Goal: Task Accomplishment & Management: Manage account settings

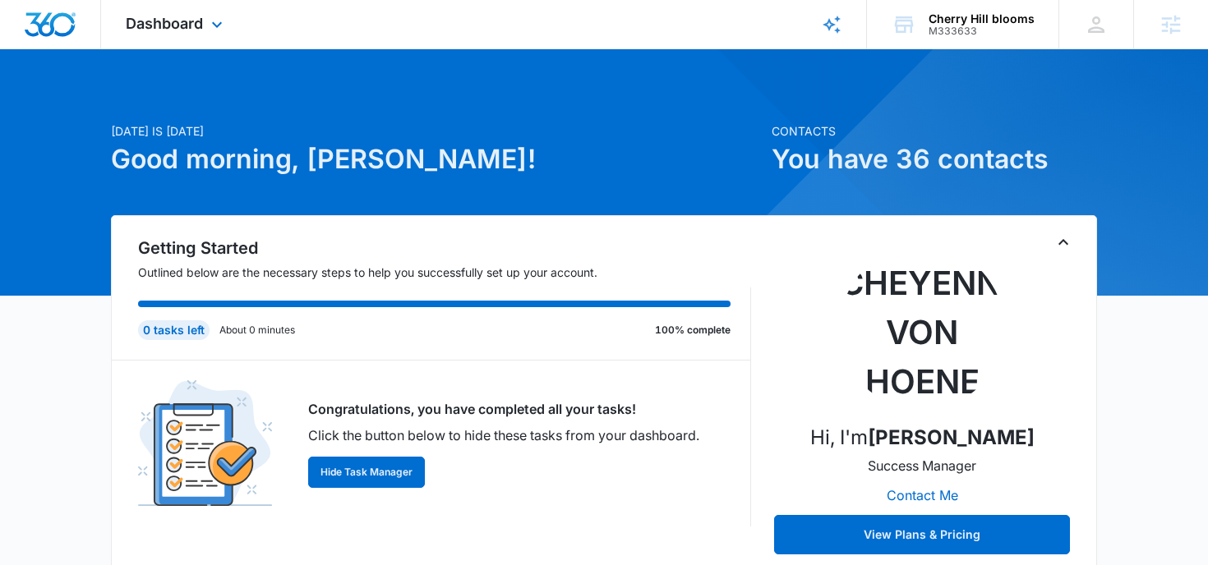
click at [223, 39] on div "Dashboard Apps Reputation Websites Forms CRM Email Social Shop Payments POS Con…" at bounding box center [176, 24] width 150 height 48
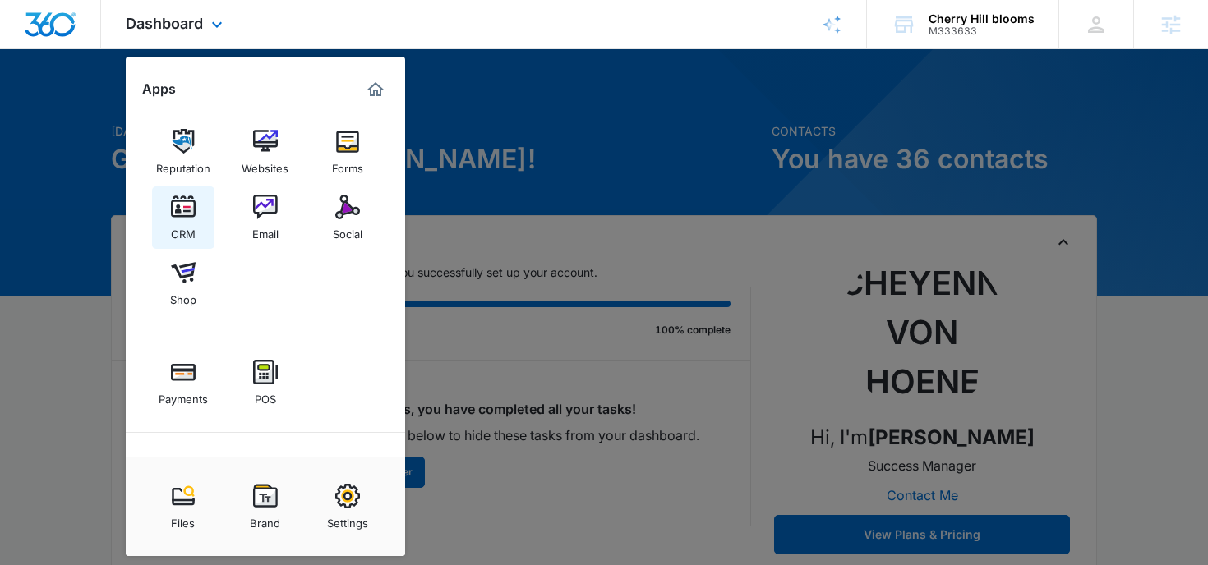
click at [178, 220] on div "CRM" at bounding box center [183, 229] width 25 height 21
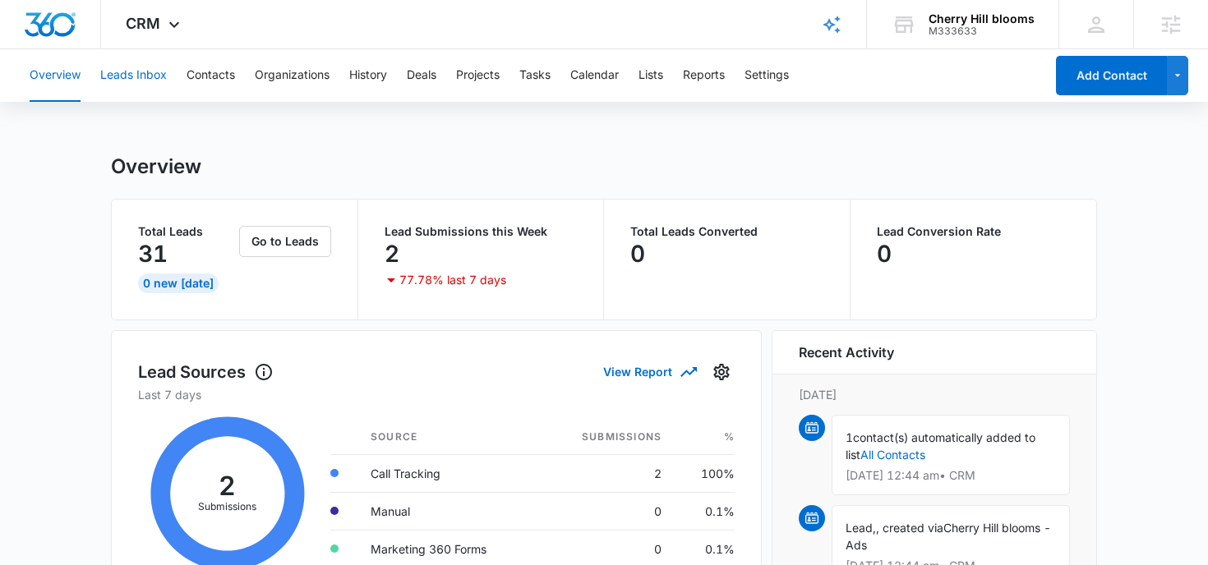
click at [111, 79] on button "Leads Inbox" at bounding box center [133, 75] width 67 height 53
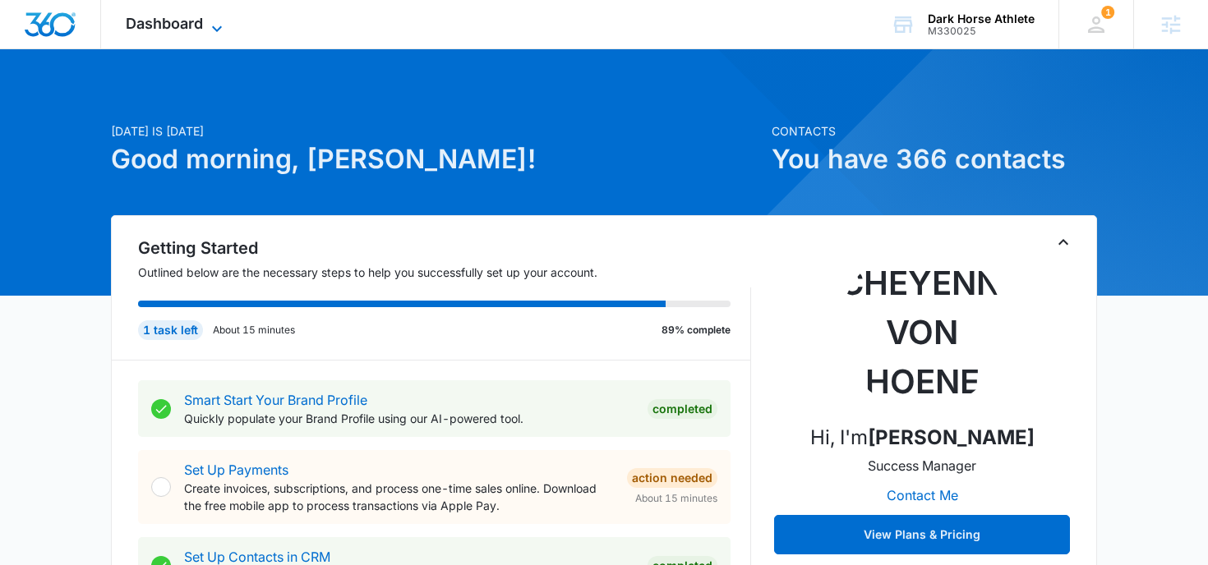
click at [215, 25] on icon at bounding box center [217, 29] width 20 height 20
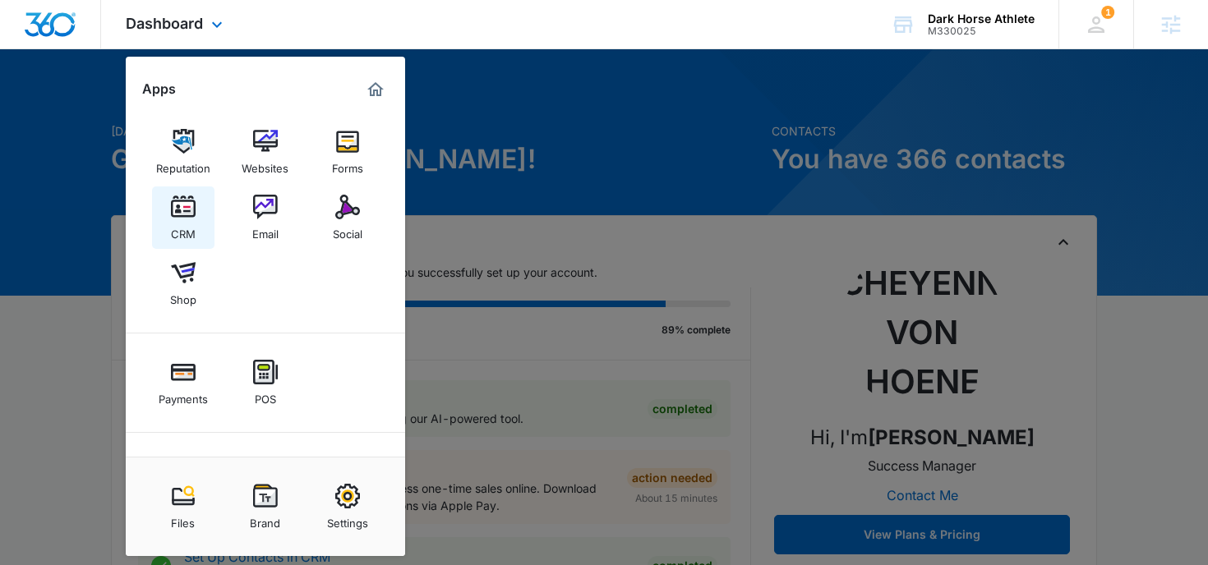
click at [179, 227] on div "CRM" at bounding box center [183, 229] width 25 height 21
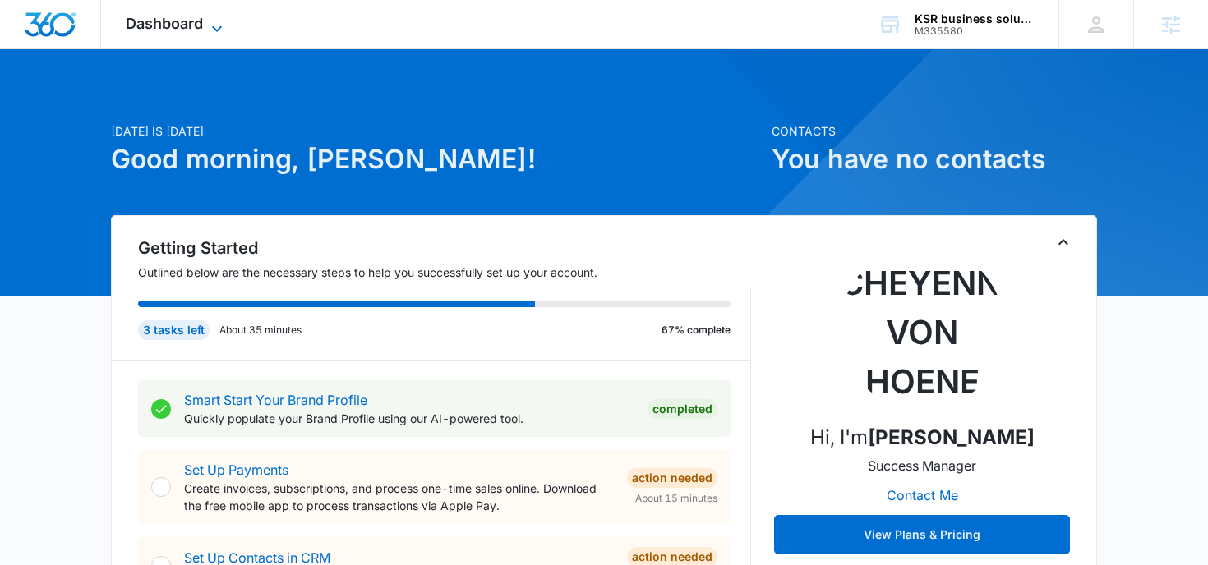
click at [184, 30] on span "Dashboard" at bounding box center [164, 23] width 77 height 17
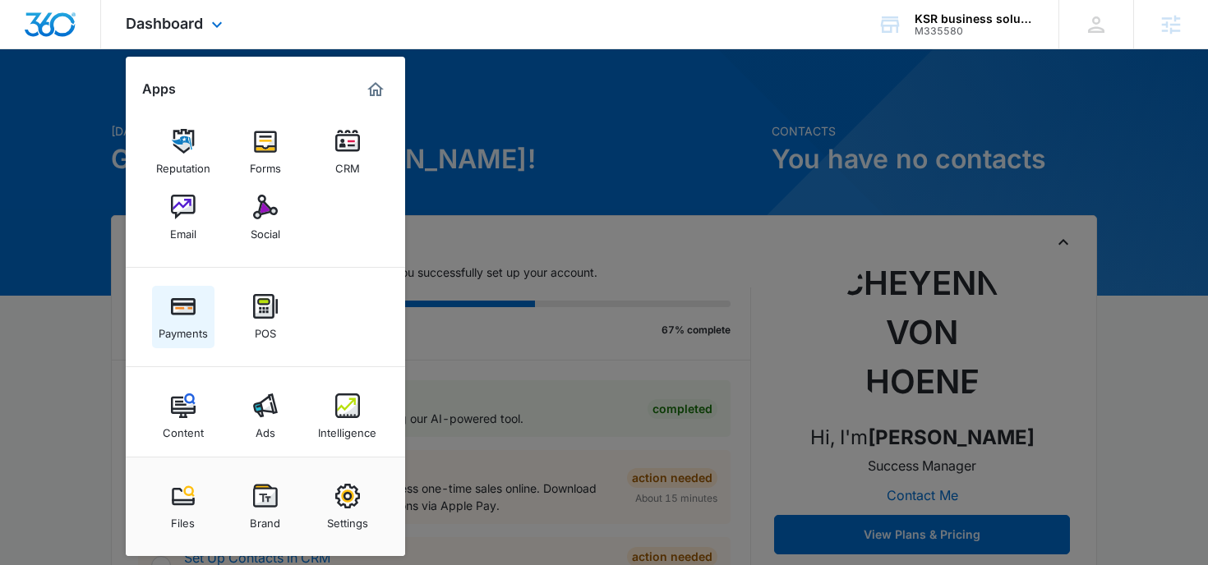
scroll to position [10, 0]
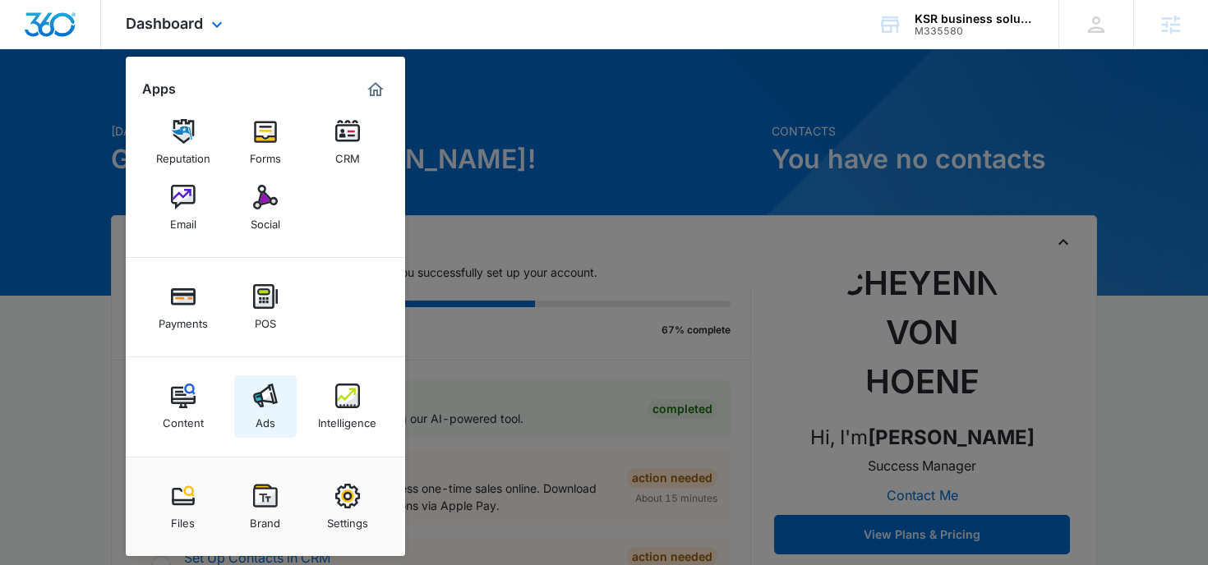
click at [263, 402] on img at bounding box center [265, 396] width 25 height 25
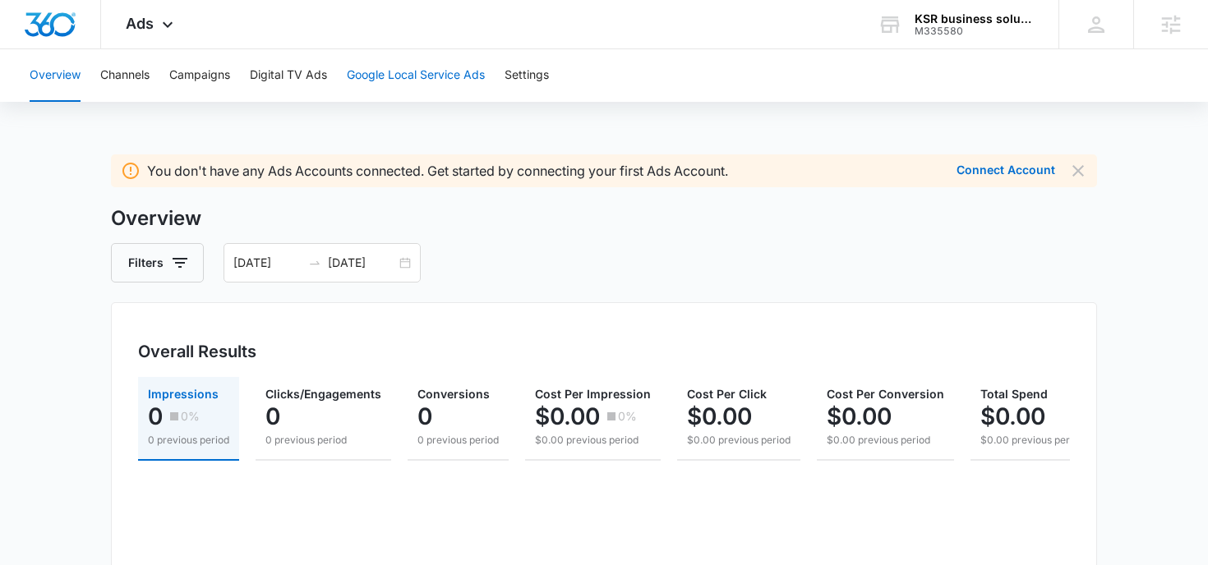
click at [411, 71] on button "Google Local Service Ads" at bounding box center [416, 75] width 138 height 53
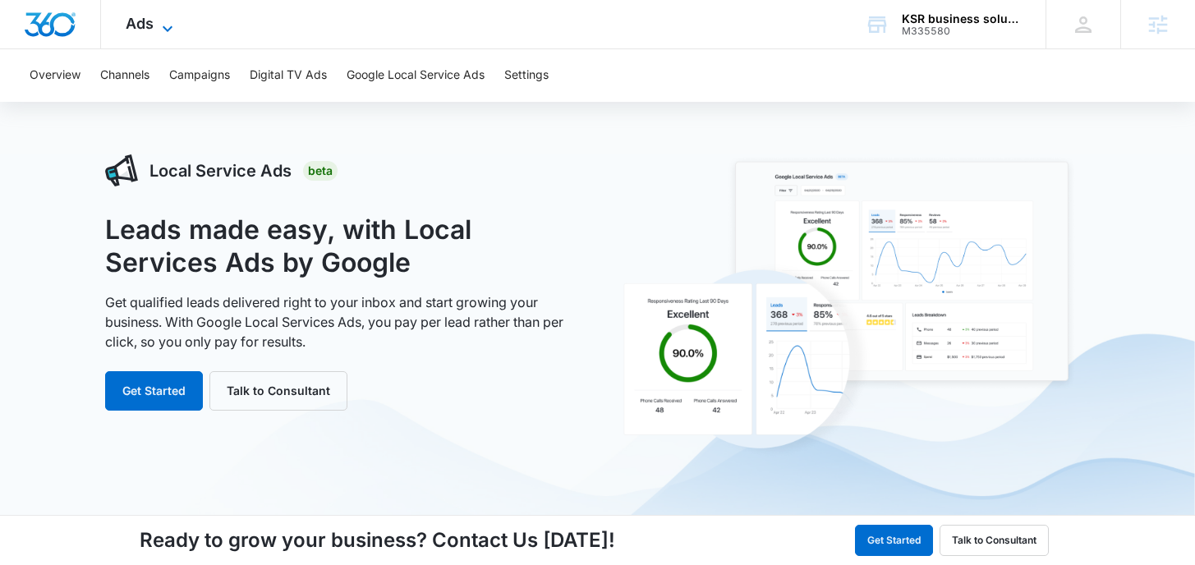
click at [160, 29] on icon at bounding box center [168, 29] width 20 height 20
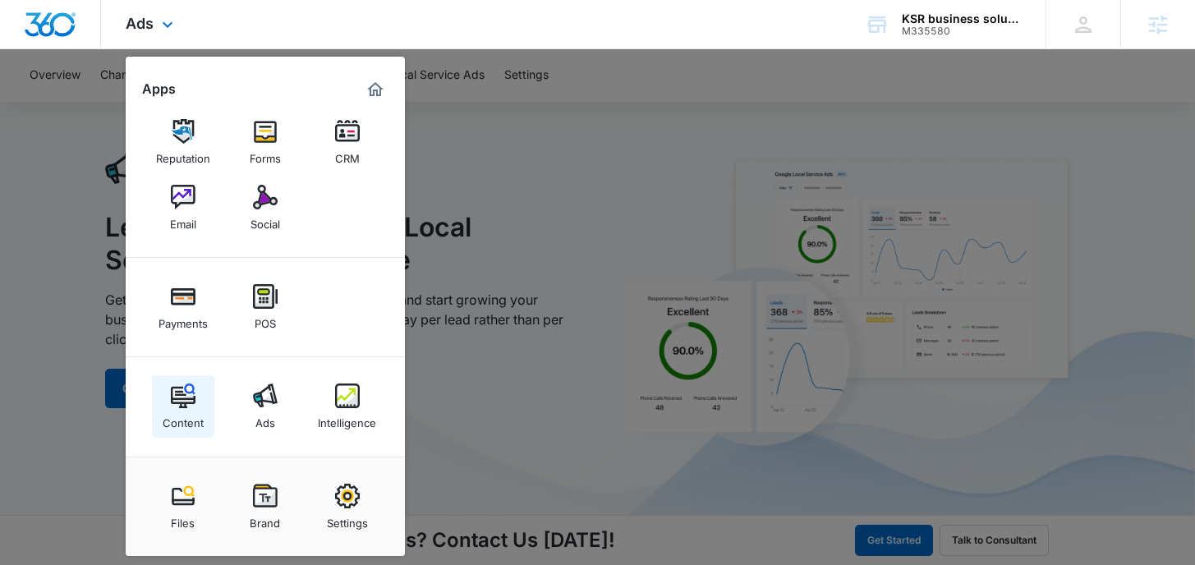
scroll to position [7, 0]
click at [264, 504] on img at bounding box center [265, 496] width 25 height 25
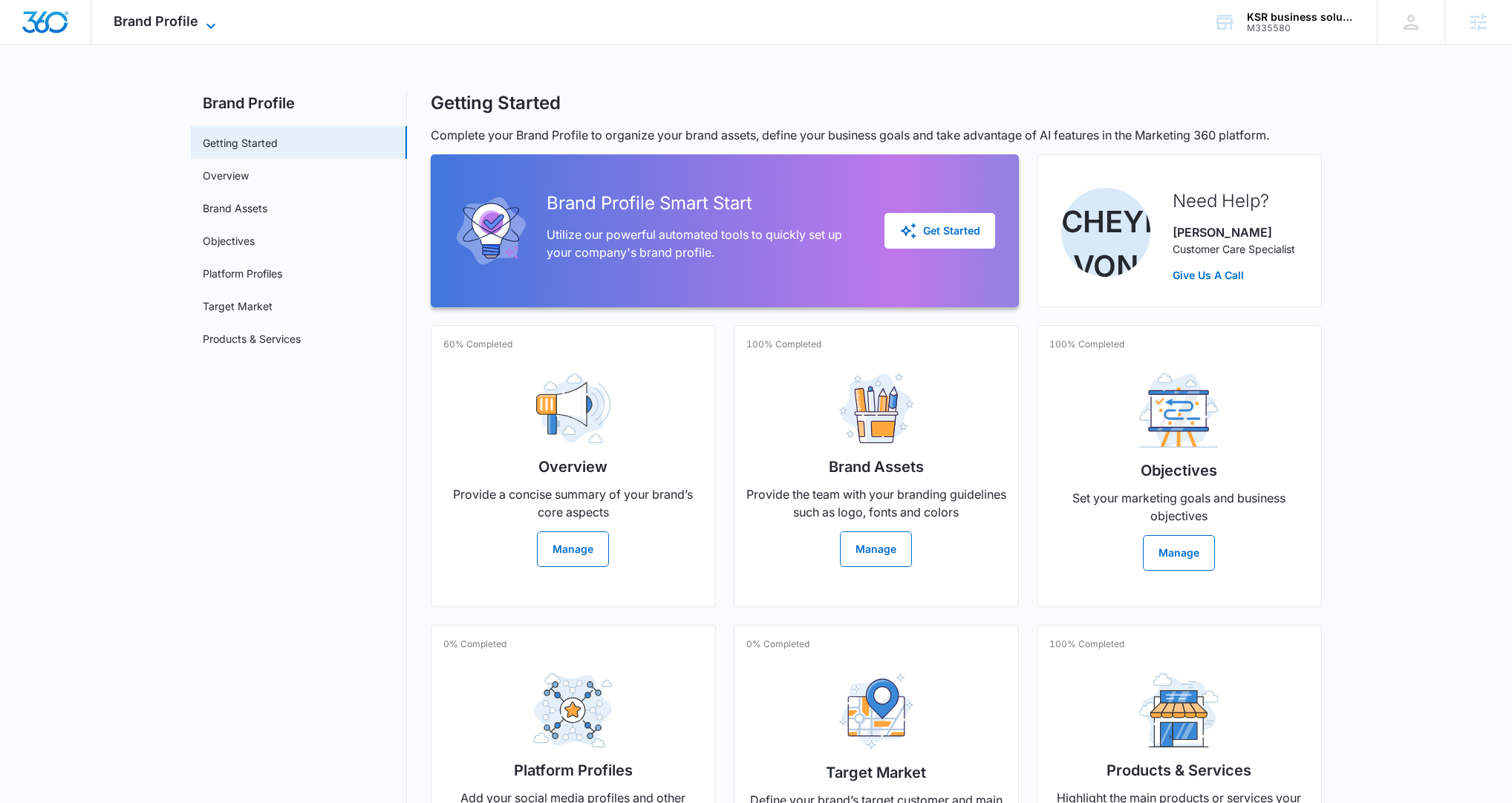
click at [209, 28] on icon at bounding box center [211, 26] width 18 height 18
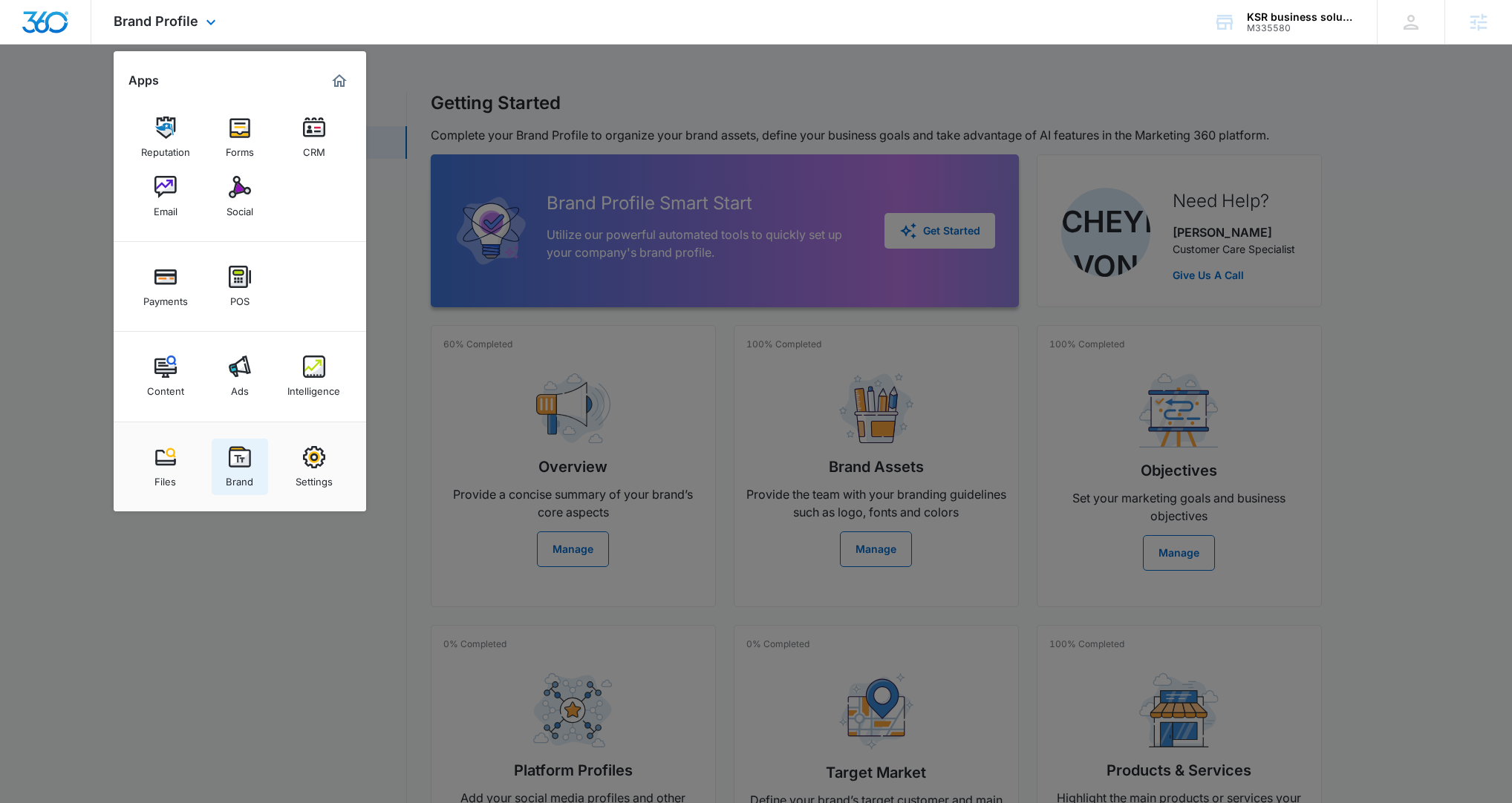
click at [240, 472] on div "Brand" at bounding box center [239, 477] width 27 height 19
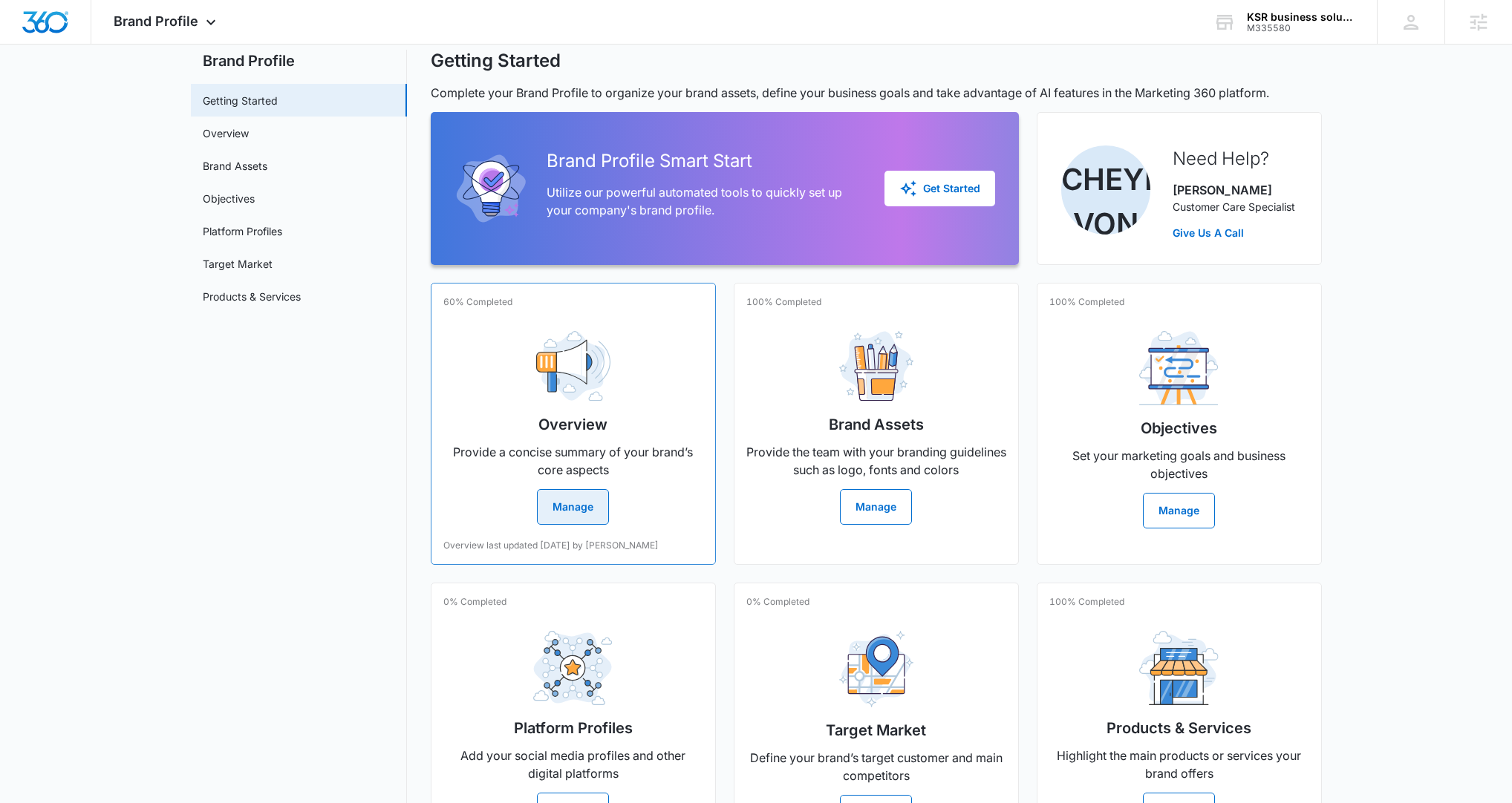
scroll to position [53, 0]
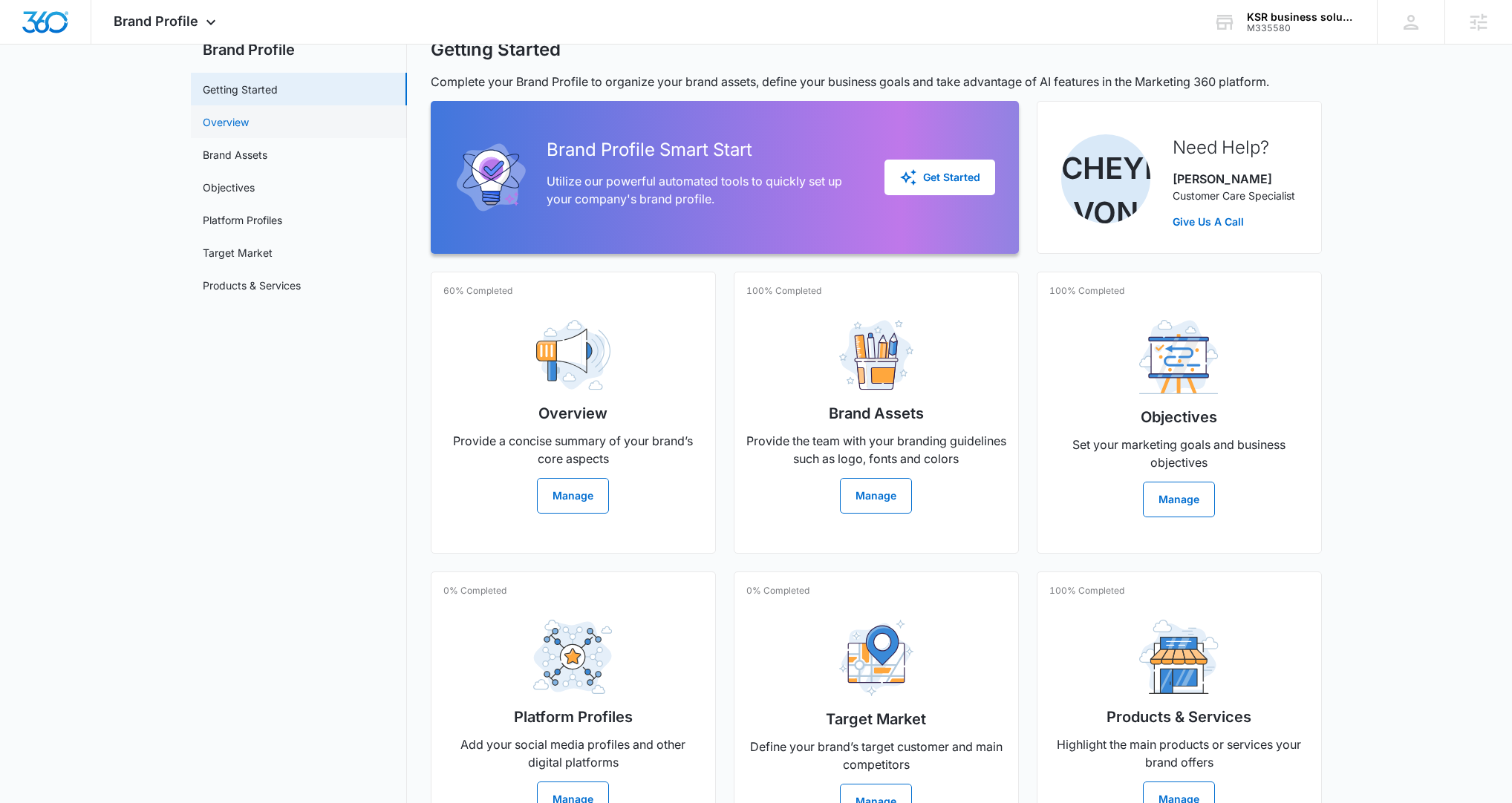
click at [222, 115] on link "Overview" at bounding box center [225, 122] width 46 height 15
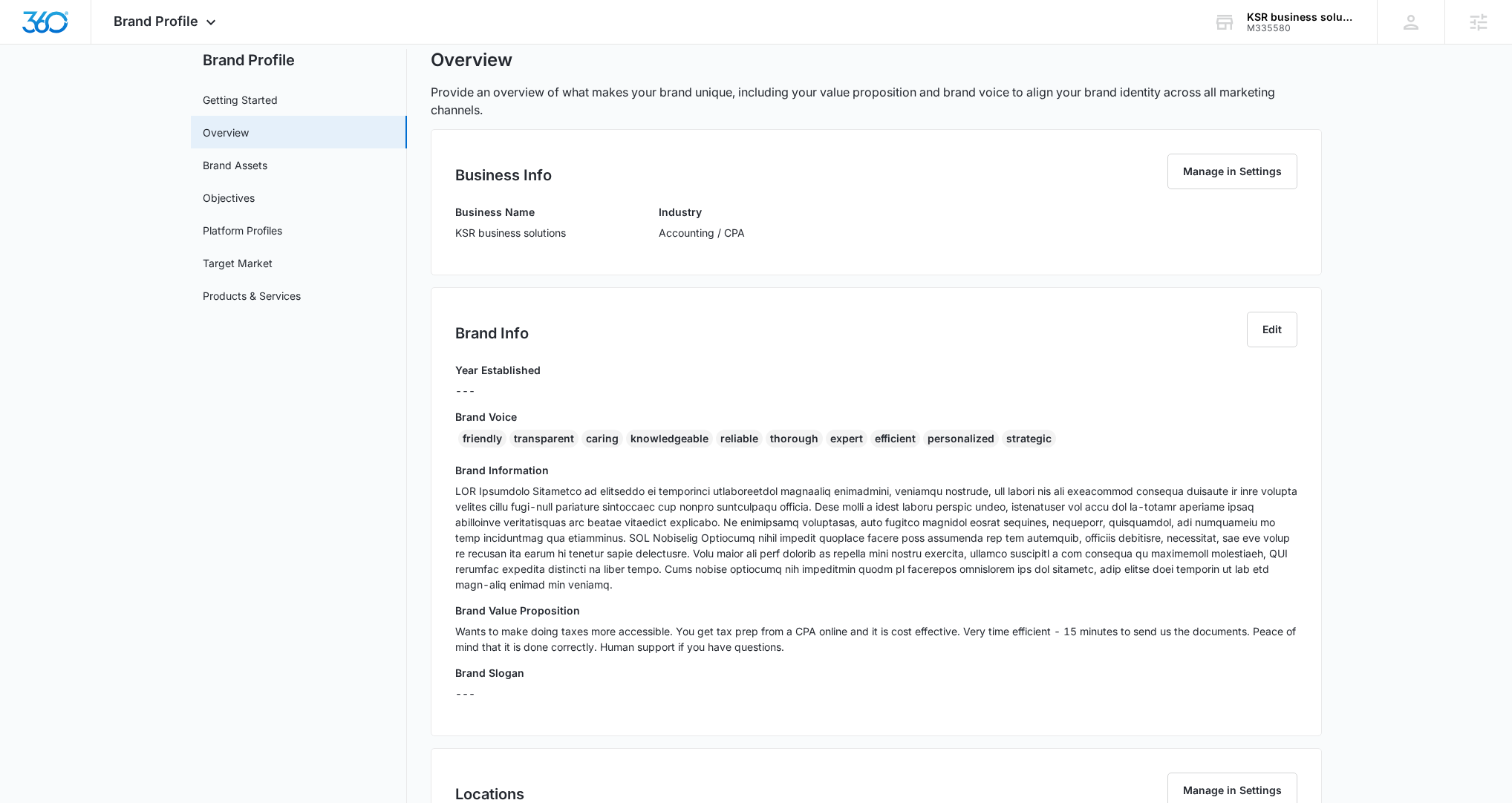
scroll to position [44, 0]
click at [268, 164] on link "Brand Assets" at bounding box center [234, 163] width 64 height 15
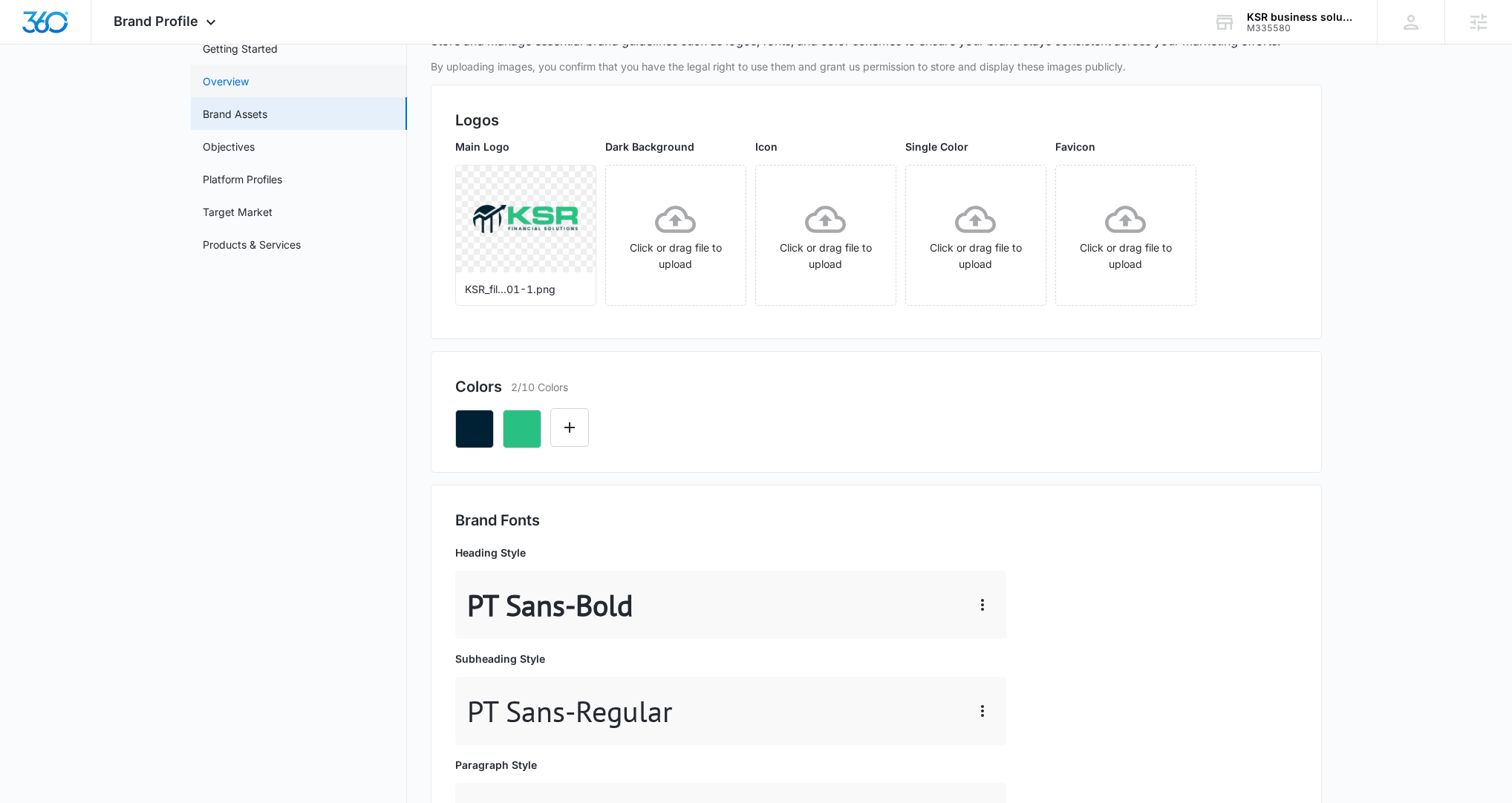
scroll to position [23, 0]
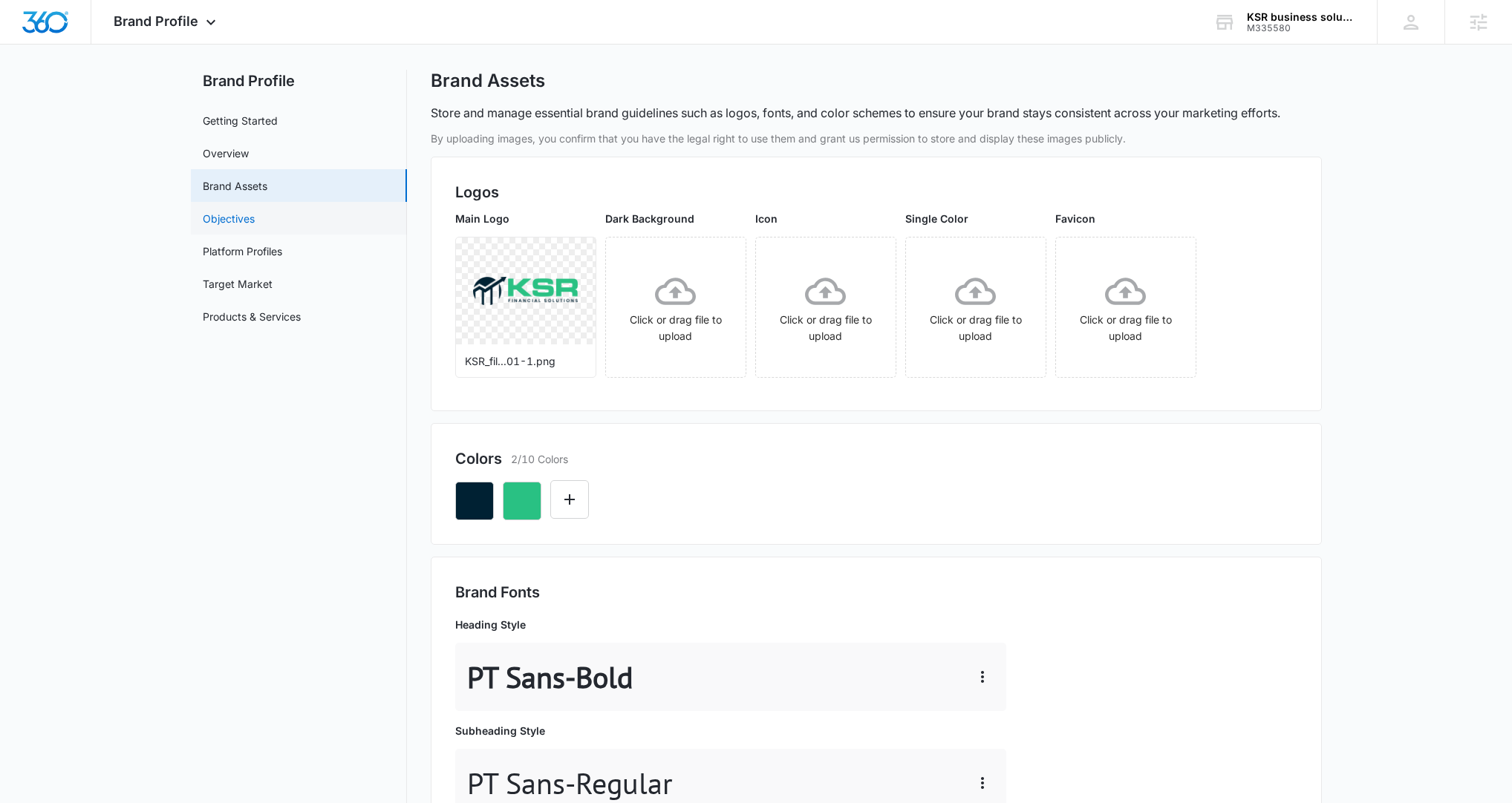
click at [255, 227] on link "Objectives" at bounding box center [229, 218] width 52 height 15
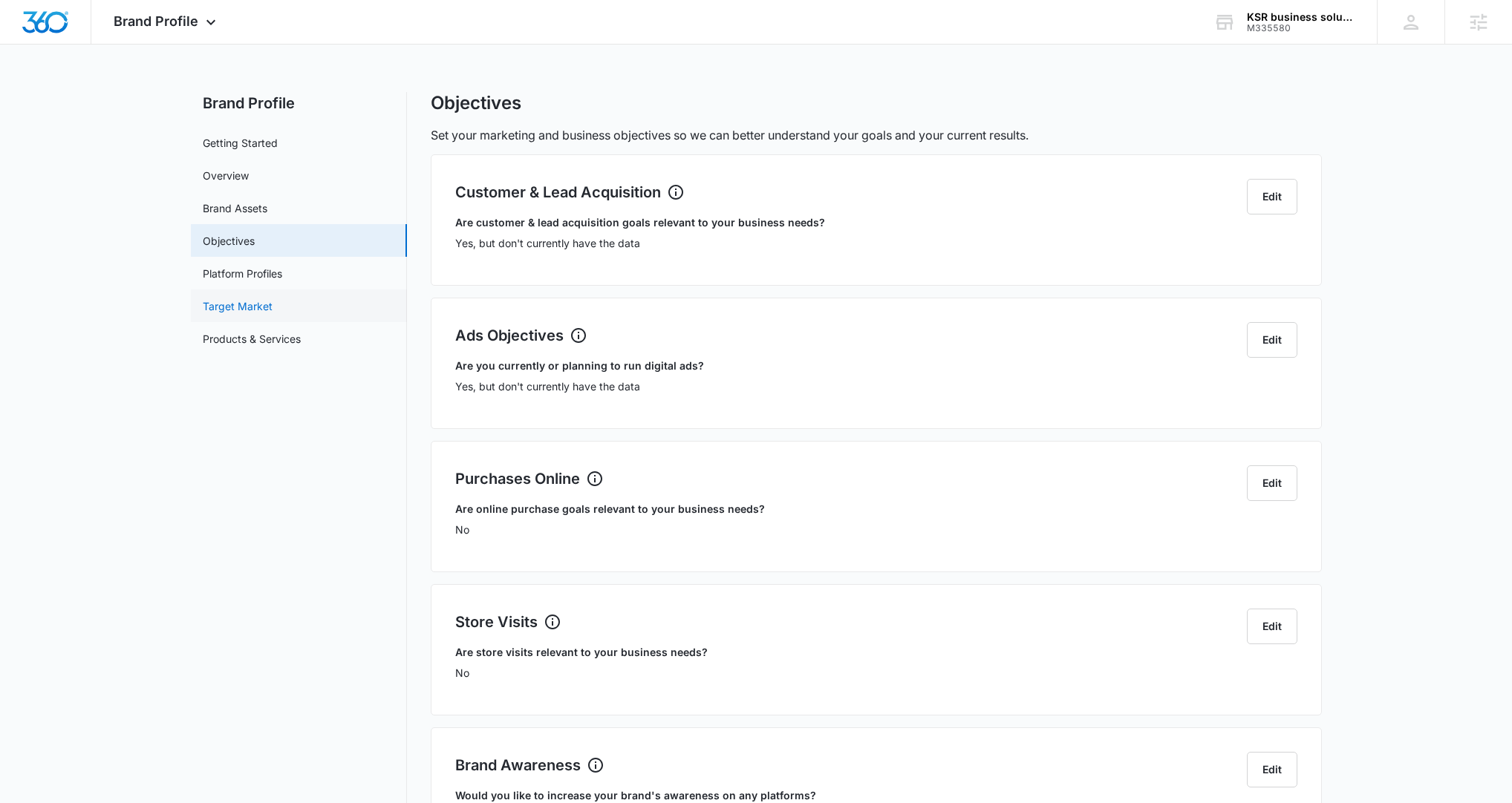
click at [273, 298] on link "Target Market" at bounding box center [237, 305] width 70 height 15
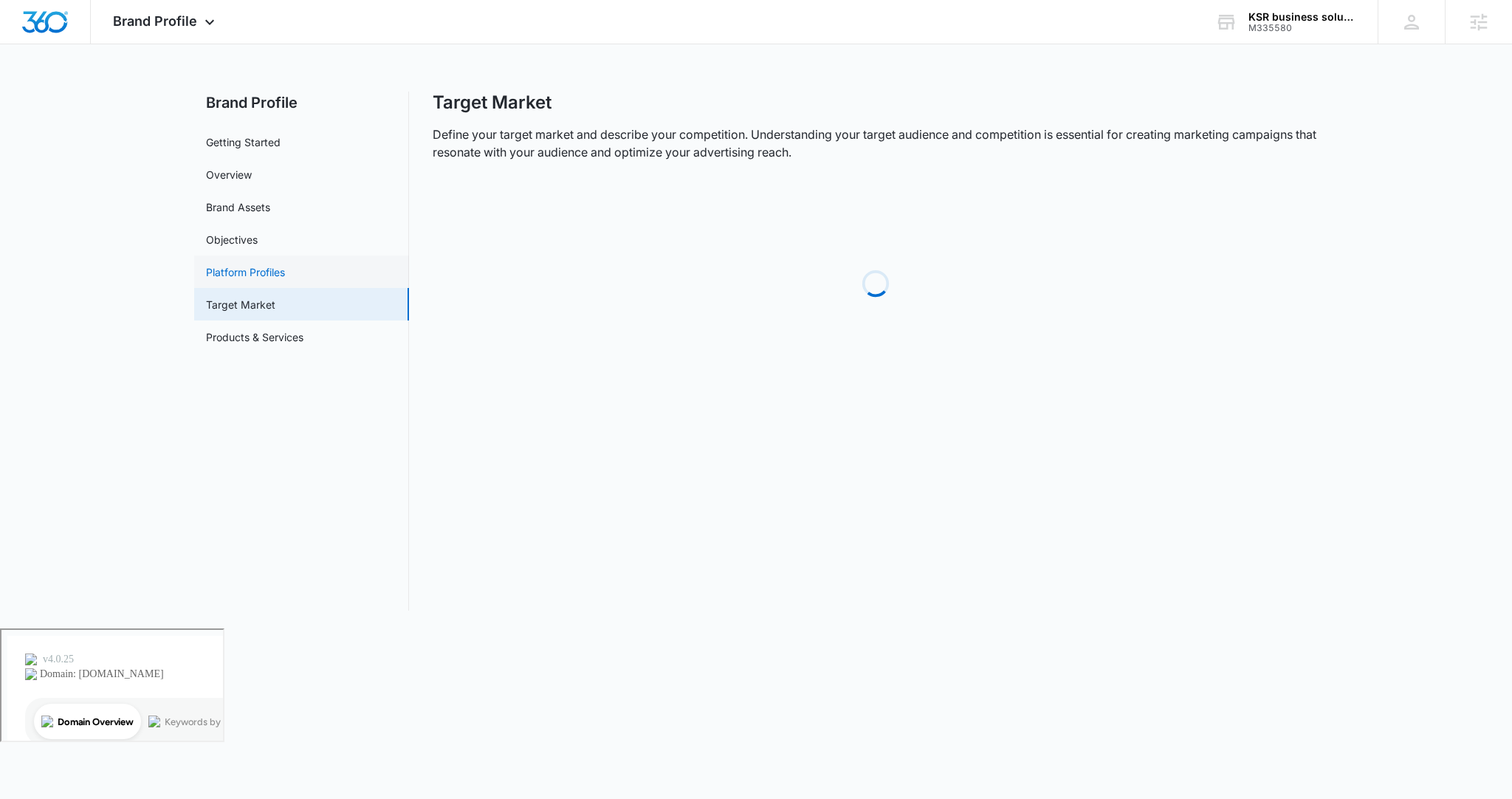
click at [285, 276] on link "Platform Profiles" at bounding box center [245, 271] width 79 height 15
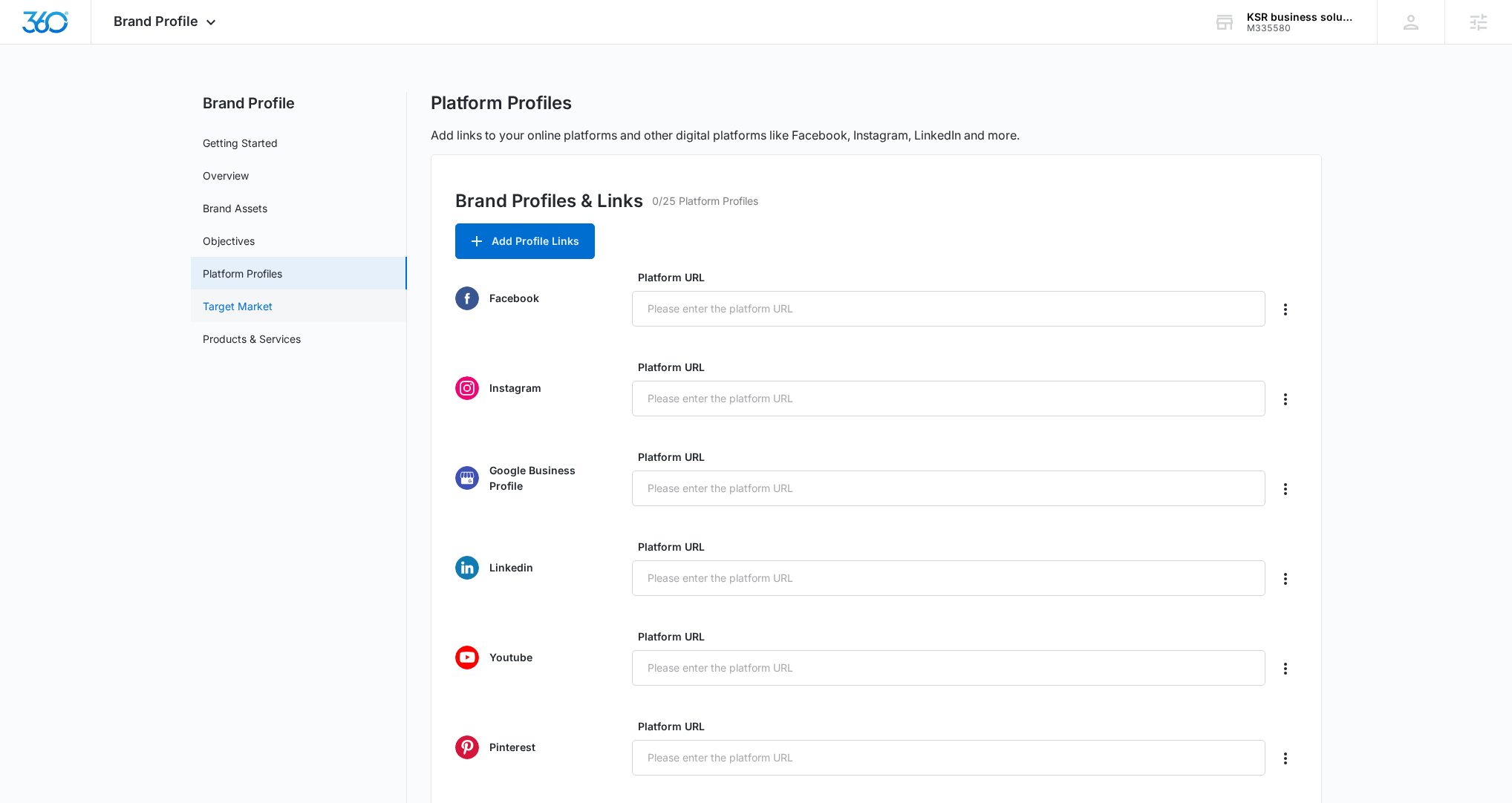
click at [273, 306] on link "Target Market" at bounding box center [237, 305] width 70 height 15
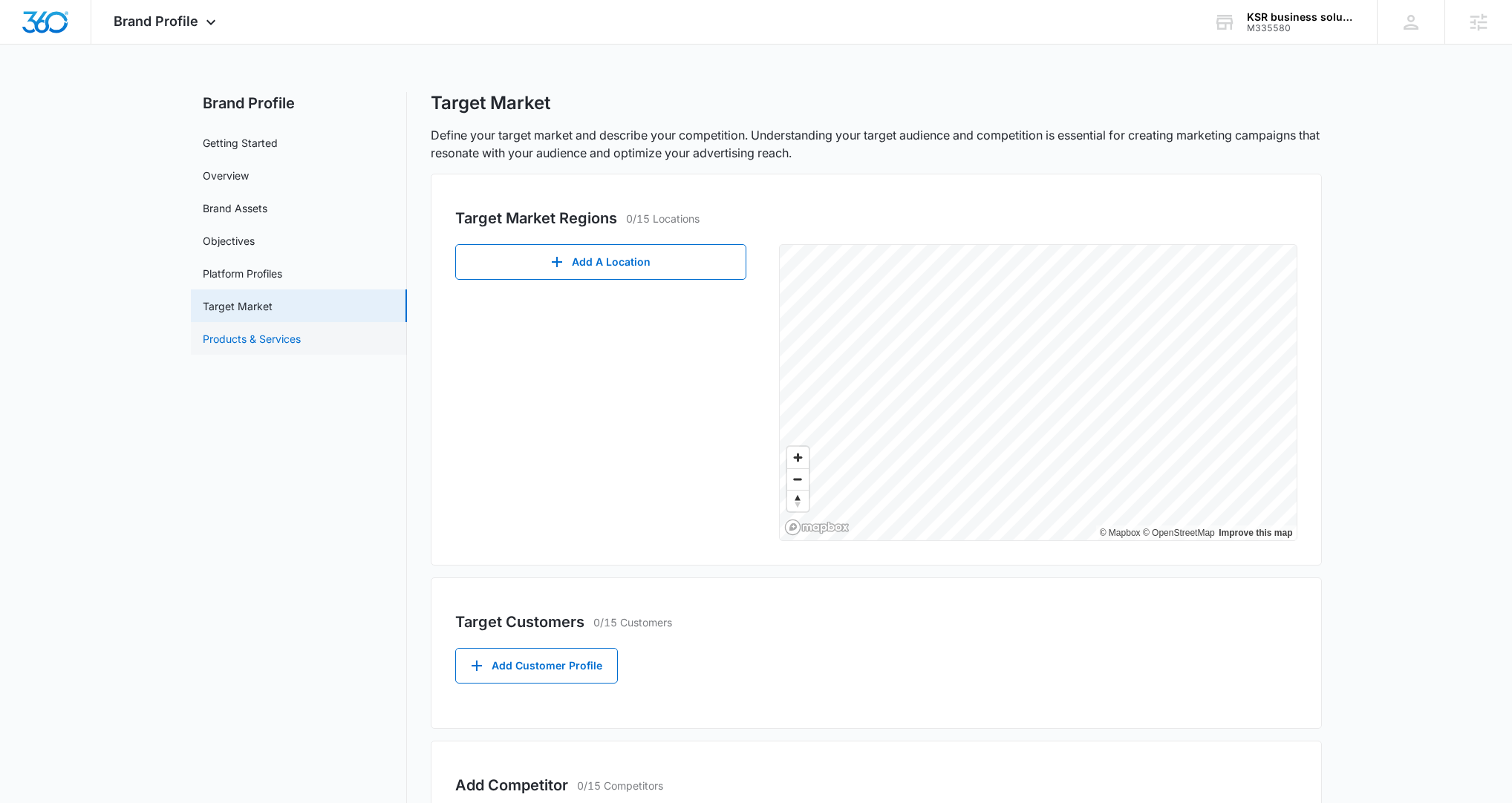
click at [301, 347] on link "Products & Services" at bounding box center [251, 338] width 98 height 15
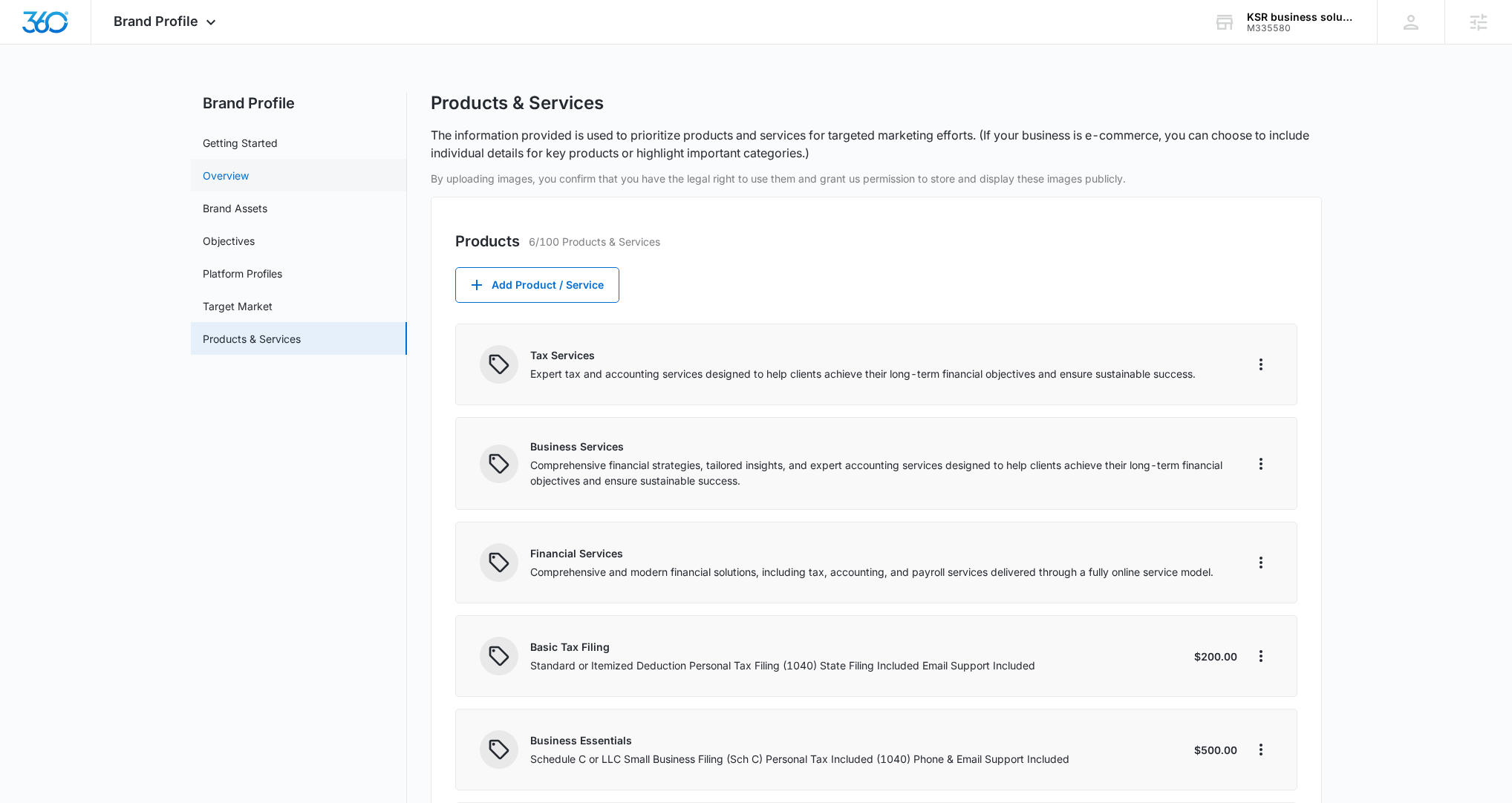
click at [249, 180] on link "Overview" at bounding box center [225, 175] width 46 height 15
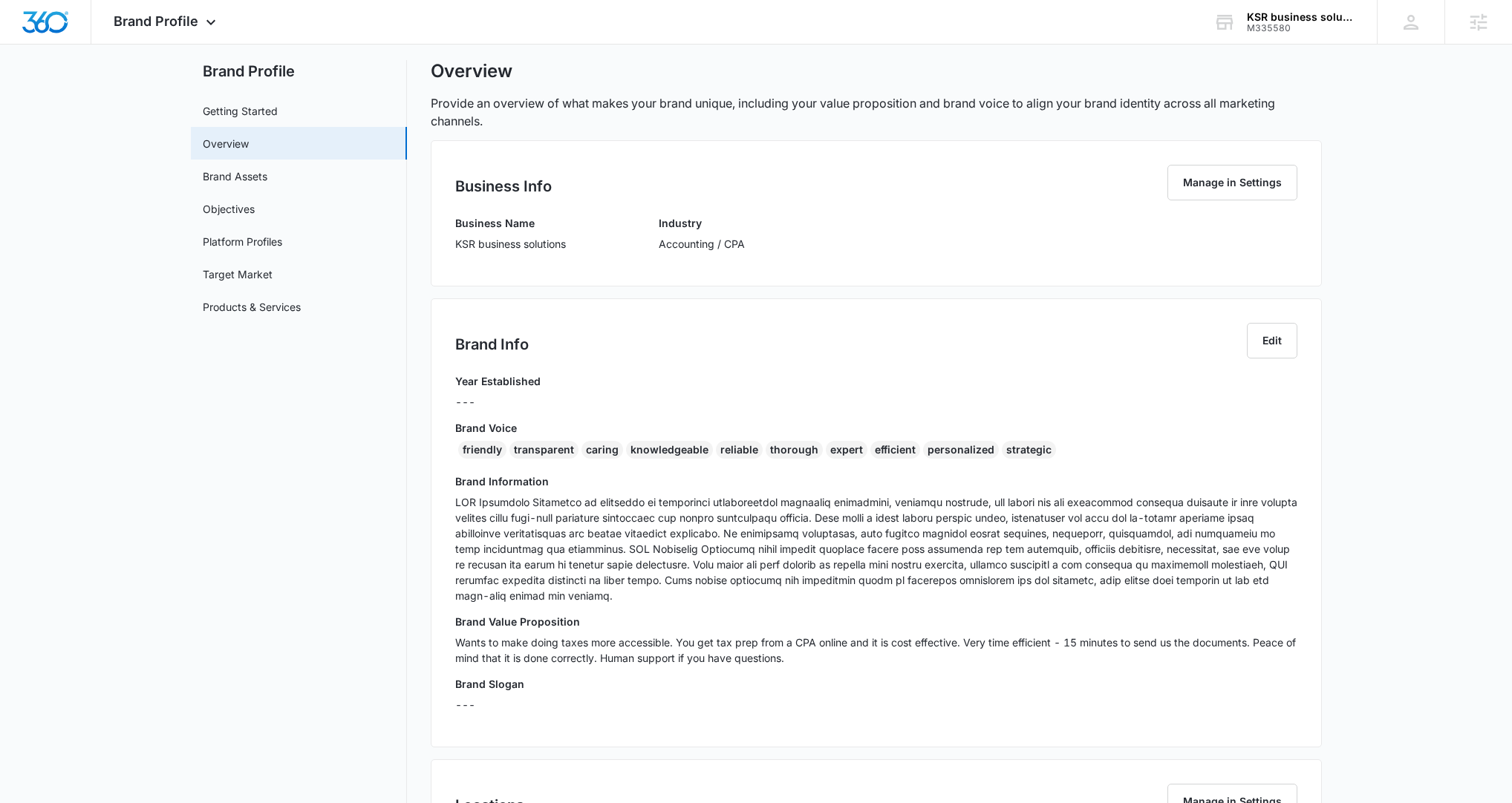
scroll to position [33, 0]
click at [1091, 343] on button "Edit" at bounding box center [1272, 340] width 51 height 35
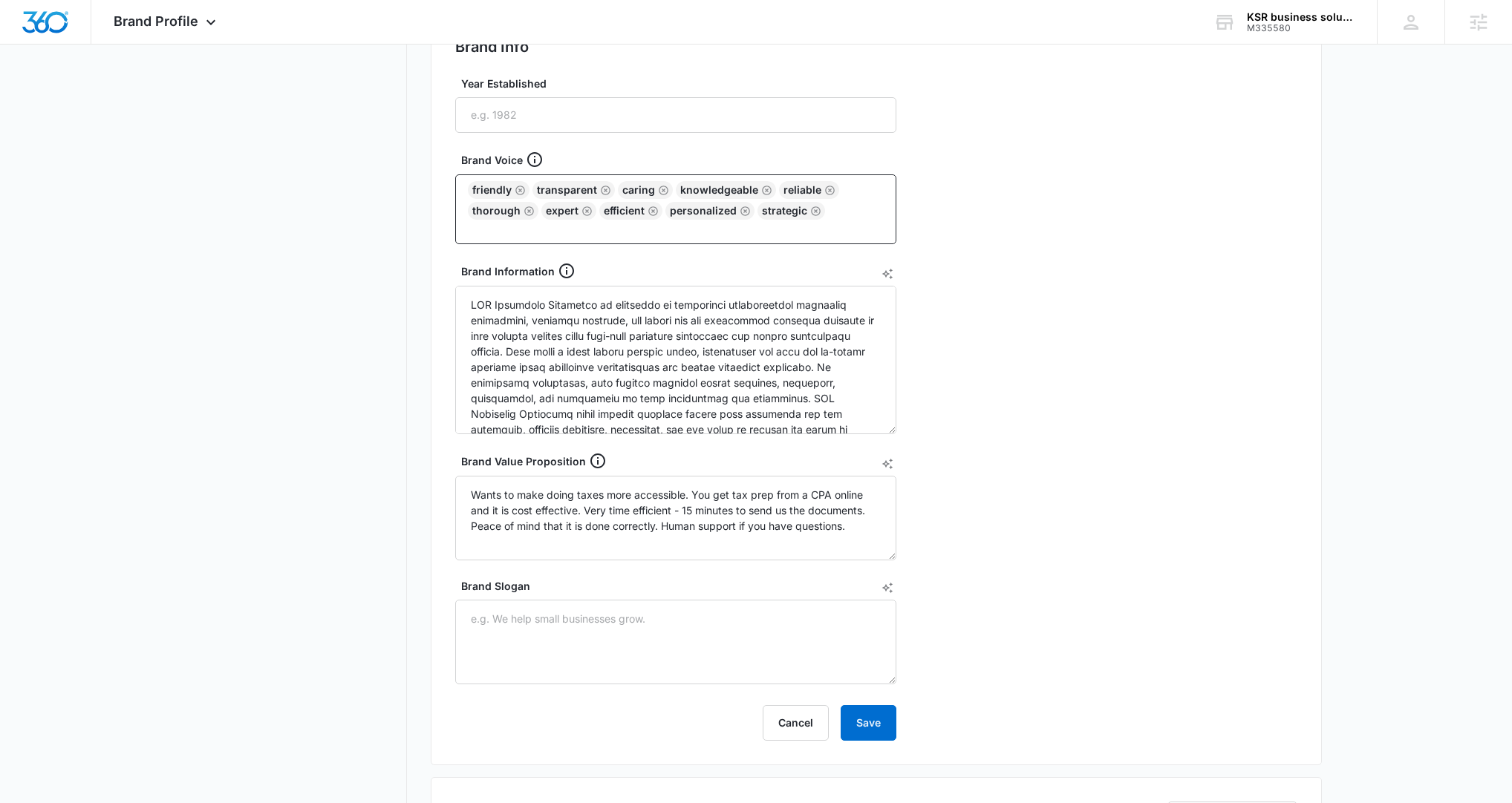
scroll to position [335, 0]
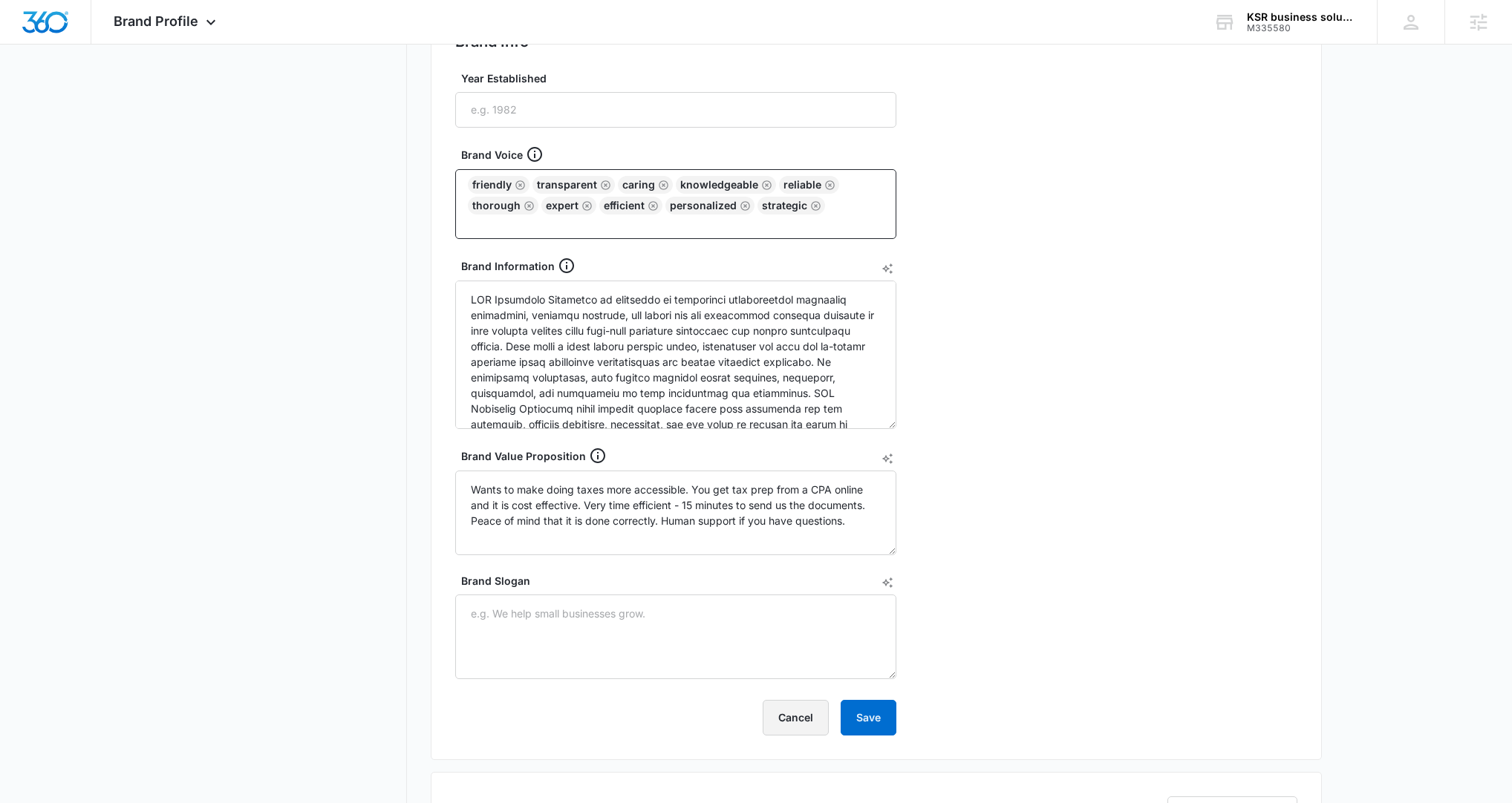
click at [795, 485] on button "Cancel" at bounding box center [795, 717] width 66 height 35
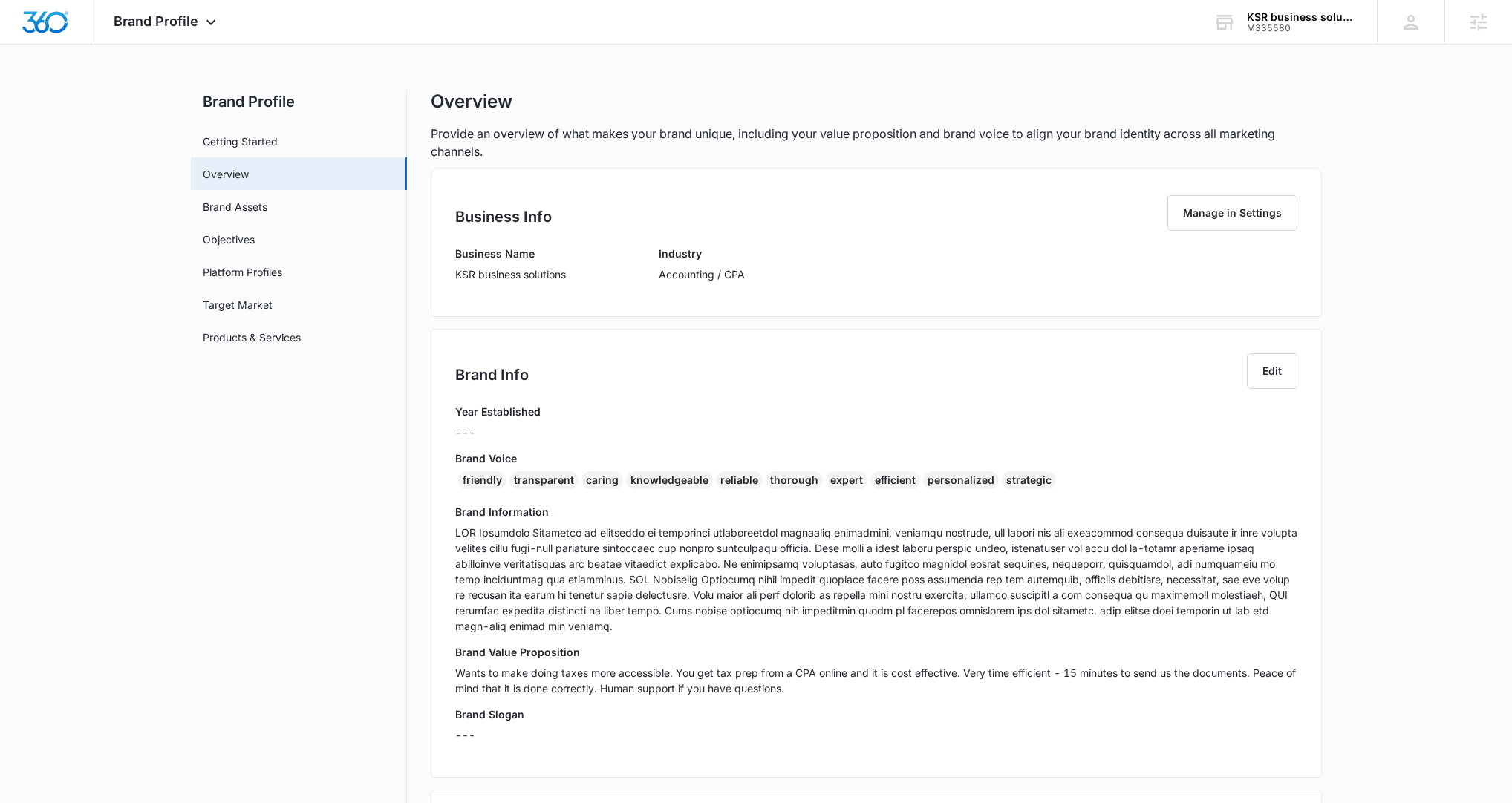
scroll to position [0, 0]
click at [219, 19] on div "Brand Profile Apps Reputation Forms CRM Email Social Payments POS Content Ads I…" at bounding box center [166, 22] width 151 height 43
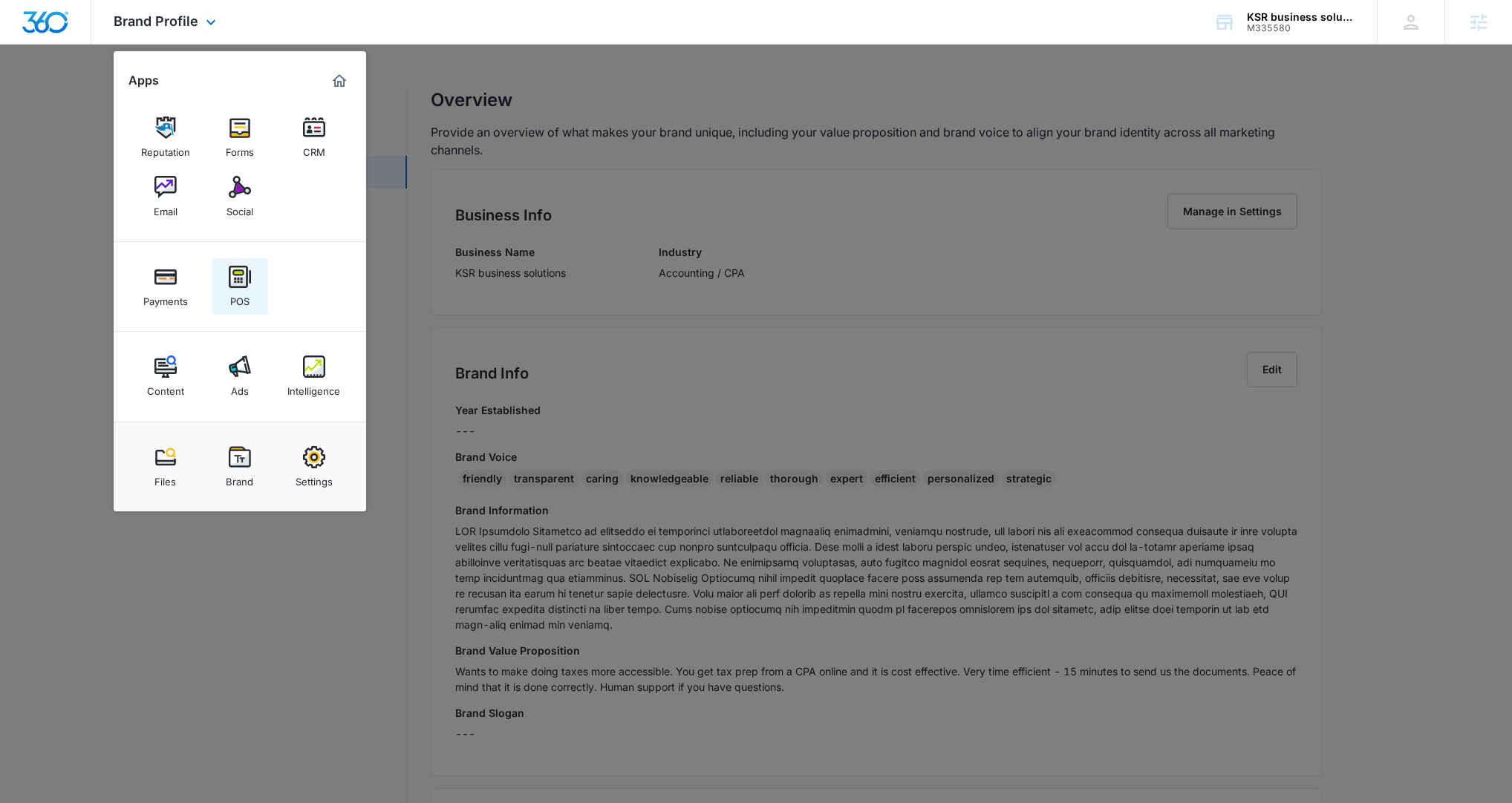
scroll to position [2, 0]
click at [316, 152] on div "CRM" at bounding box center [314, 148] width 23 height 19
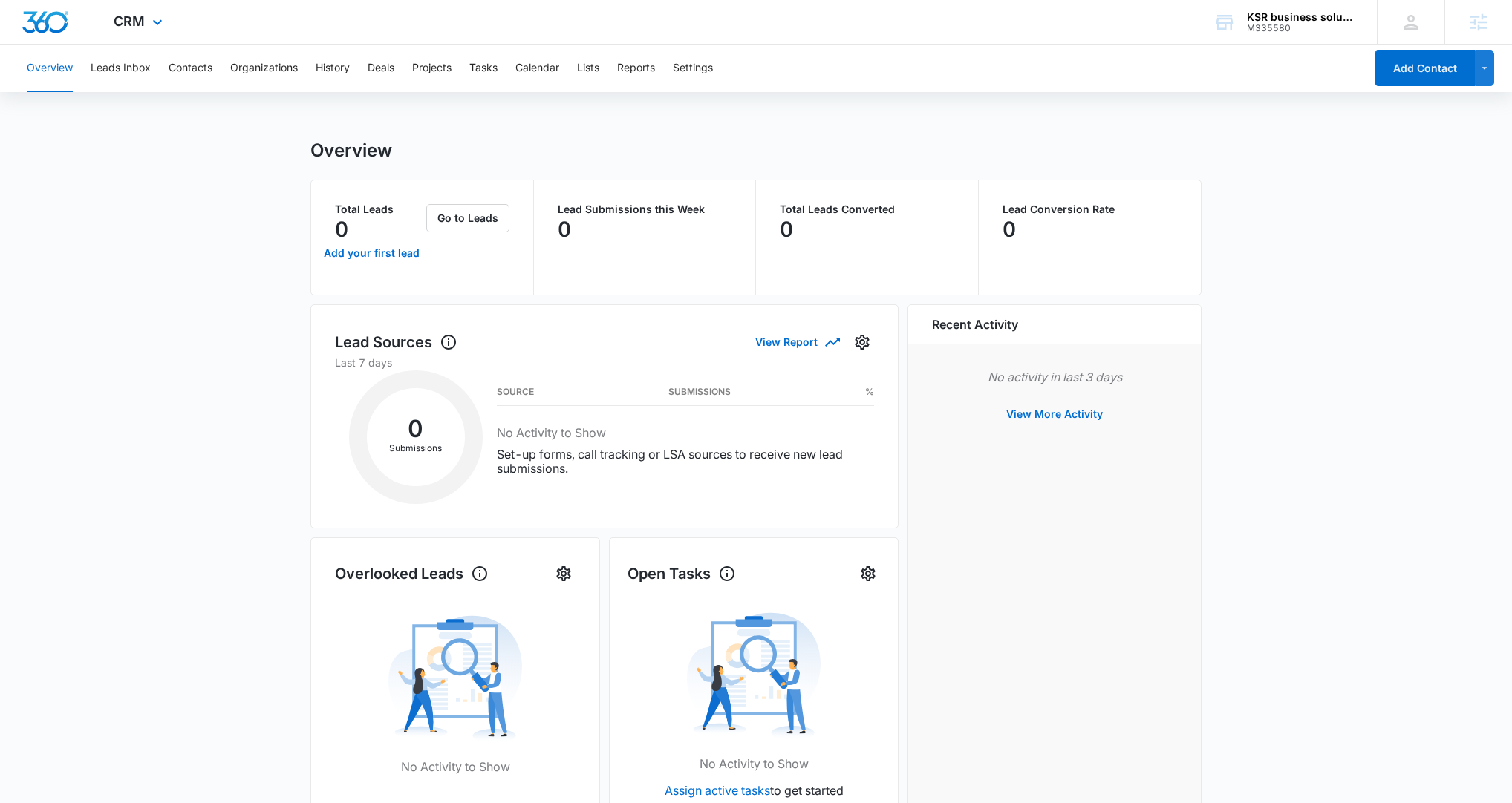
click at [146, 33] on div "CRM Apps Reputation Forms CRM Email Social Payments POS Content Ads Intelligenc…" at bounding box center [140, 22] width 98 height 43
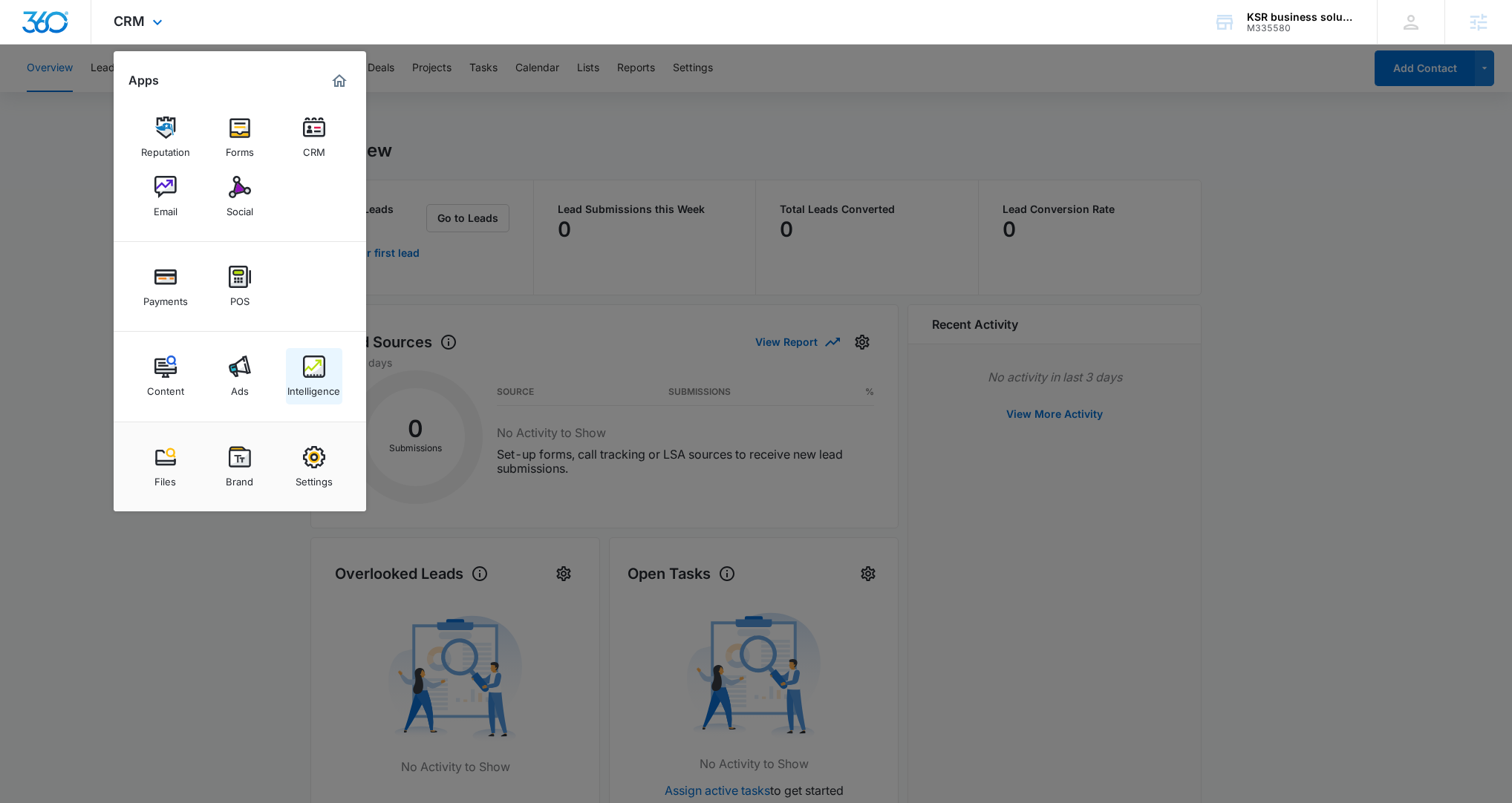
click at [303, 369] on img at bounding box center [314, 367] width 23 height 23
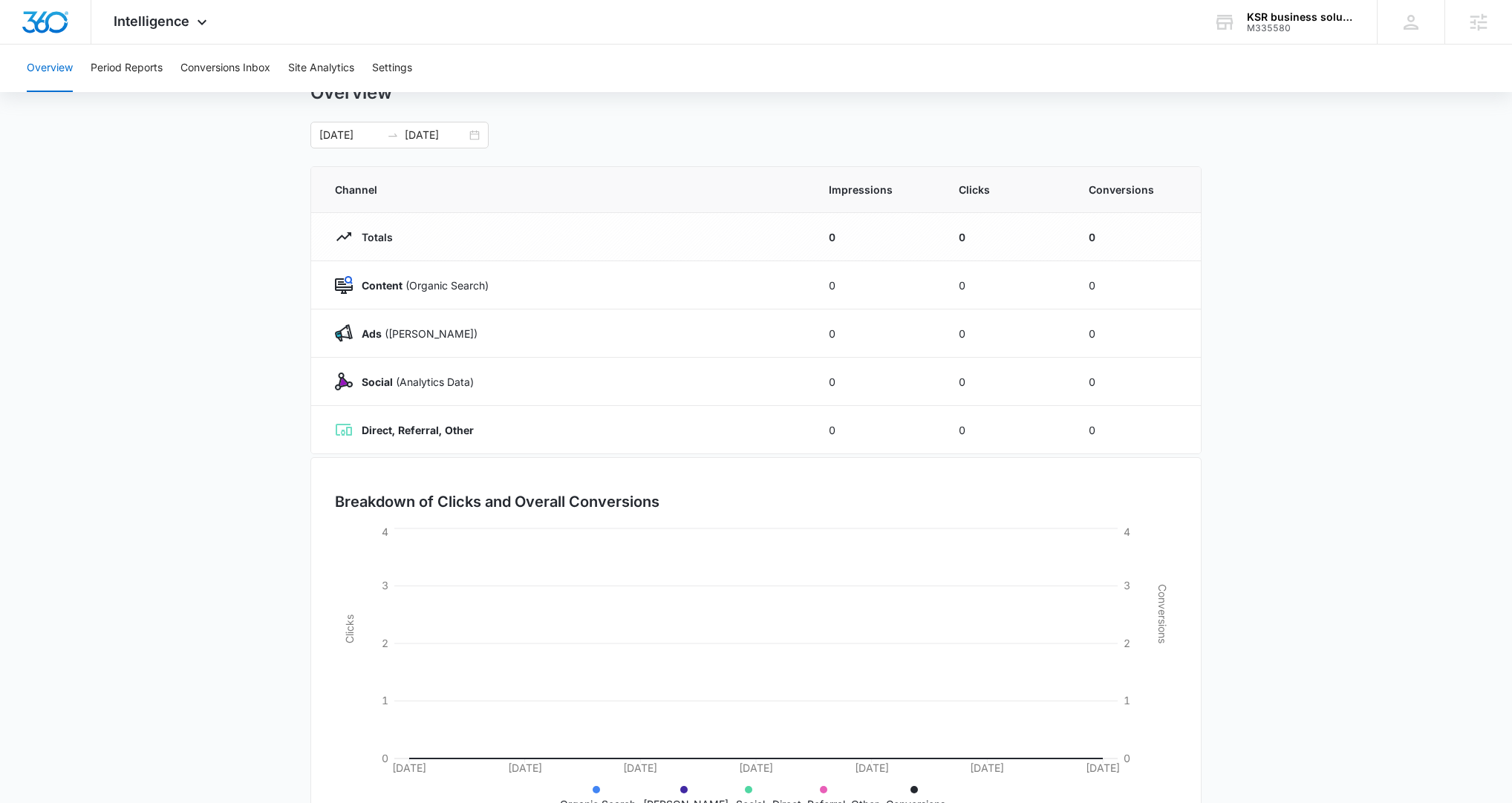
scroll to position [59, 0]
drag, startPoint x: 1082, startPoint y: 330, endPoint x: 1112, endPoint y: 331, distance: 30.0
click at [1091, 331] on td "0" at bounding box center [1136, 332] width 130 height 48
click at [193, 27] on icon at bounding box center [202, 26] width 18 height 18
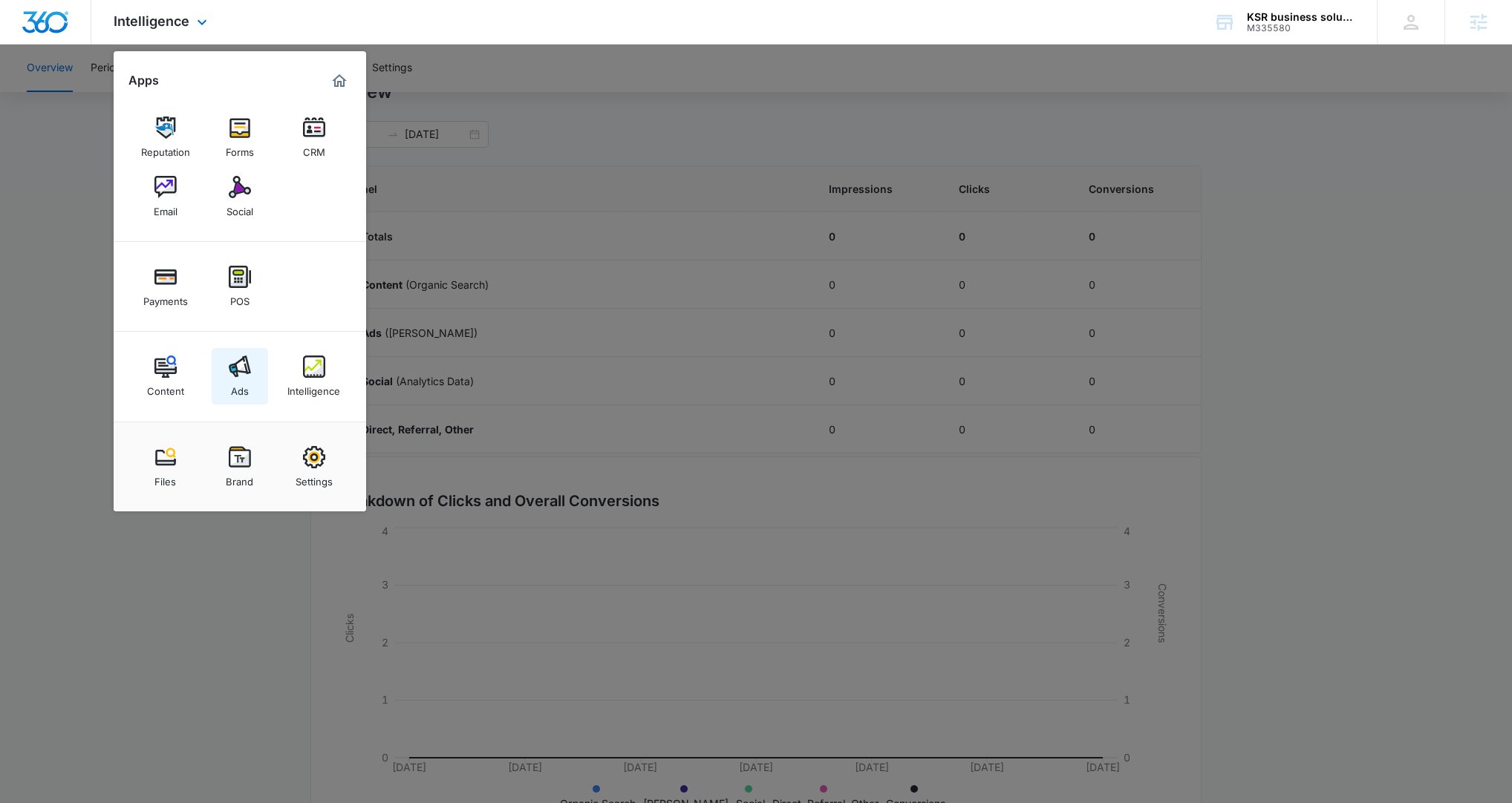
click at [239, 380] on div "Ads" at bounding box center [240, 387] width 18 height 19
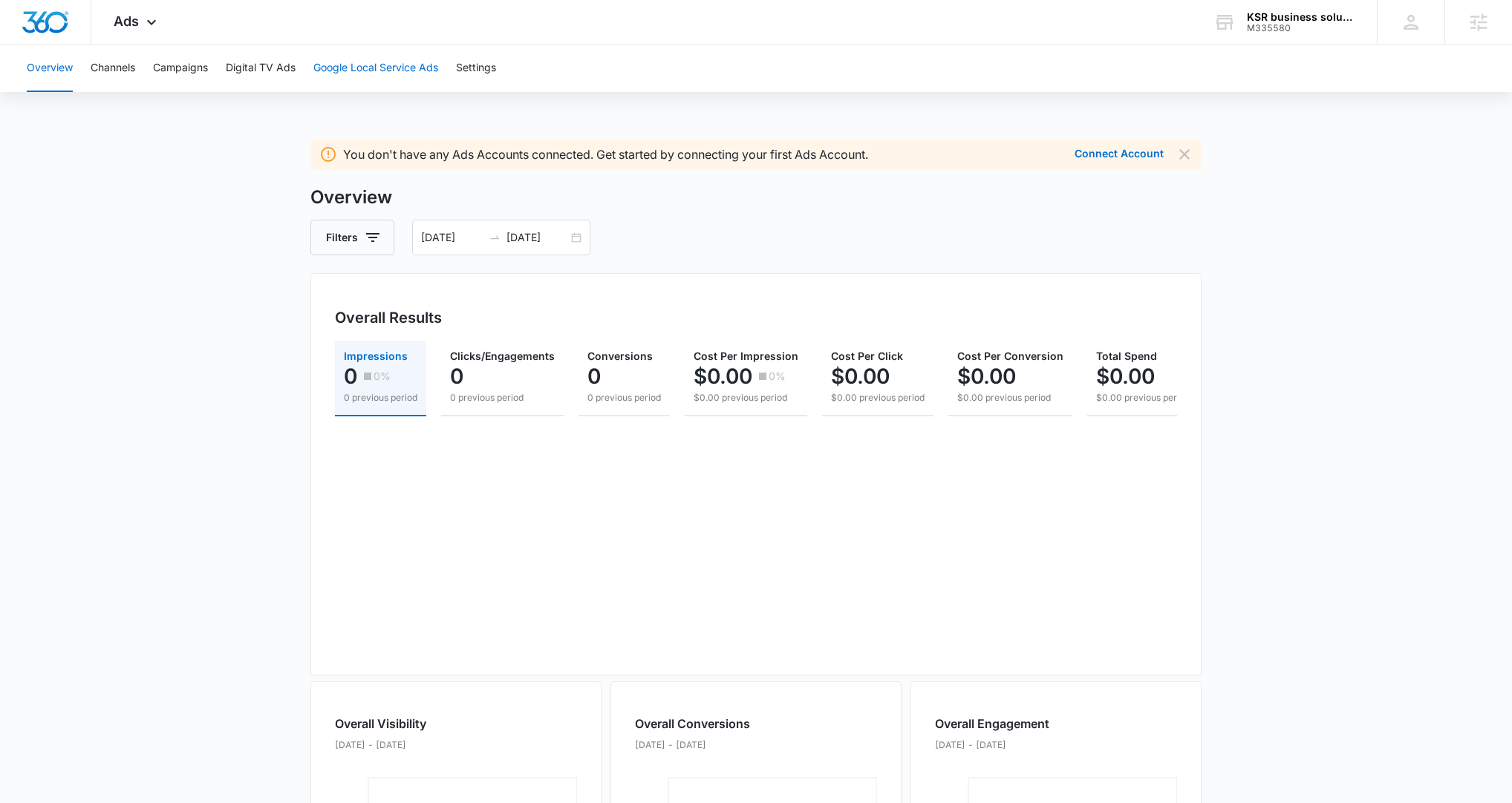
click at [401, 67] on button "Google Local Service Ads" at bounding box center [376, 68] width 125 height 48
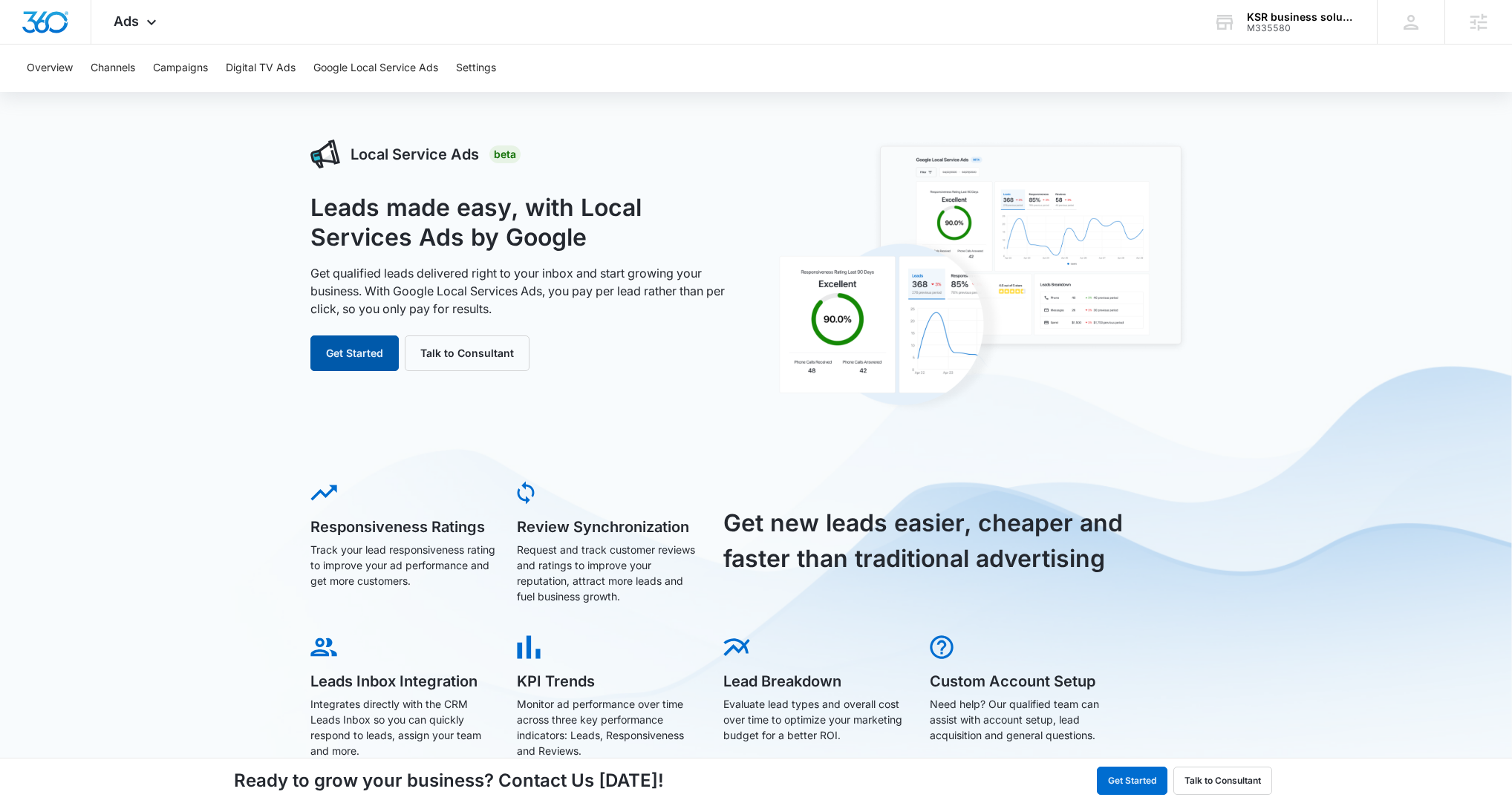
click at [369, 359] on button "Get Started" at bounding box center [354, 352] width 89 height 35
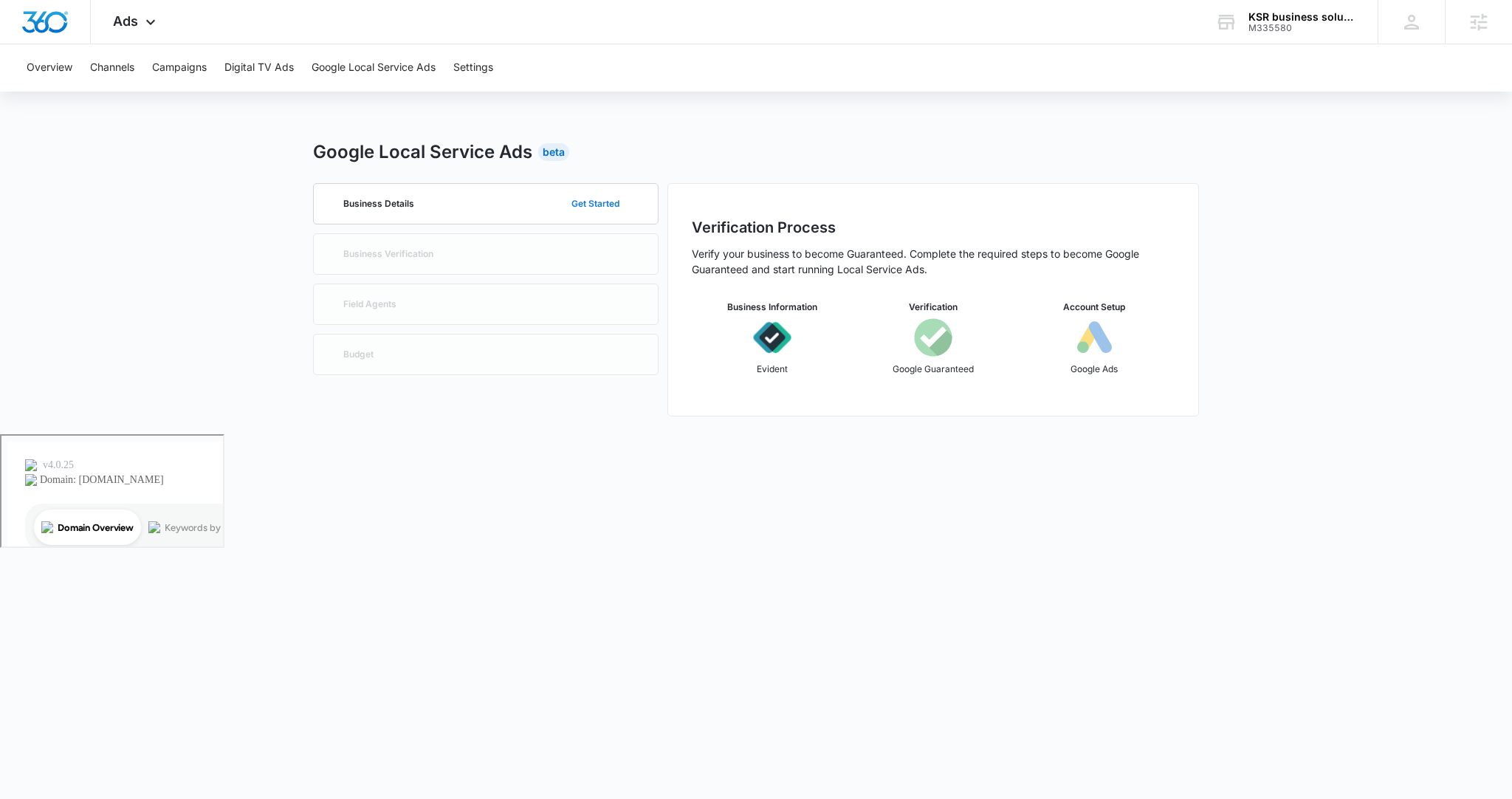
click at [606, 205] on button "Get Started" at bounding box center [595, 203] width 77 height 35
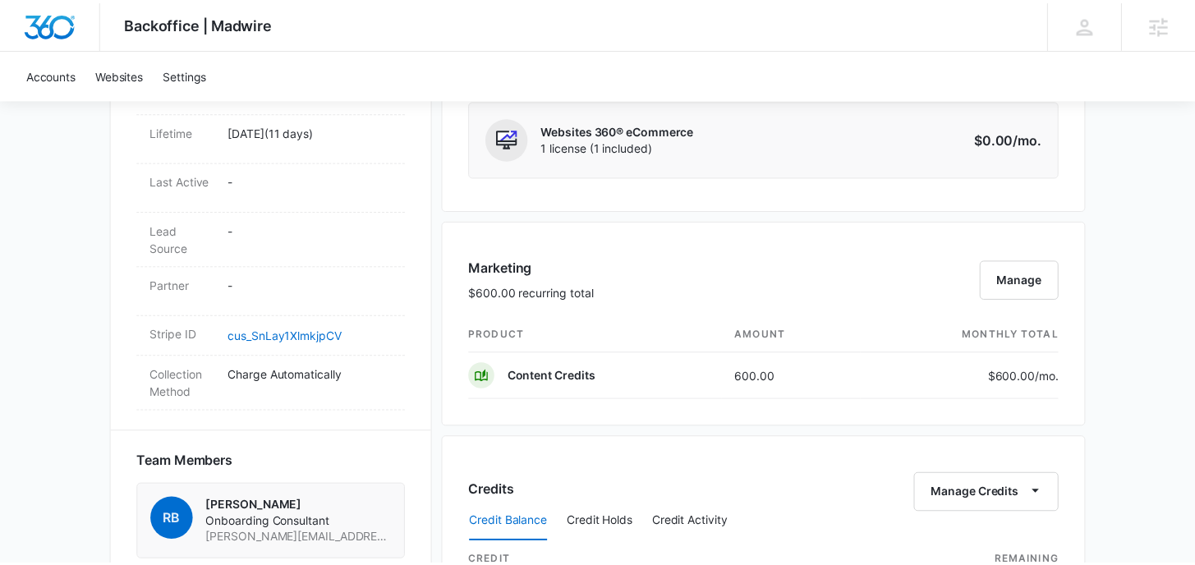
scroll to position [836, 0]
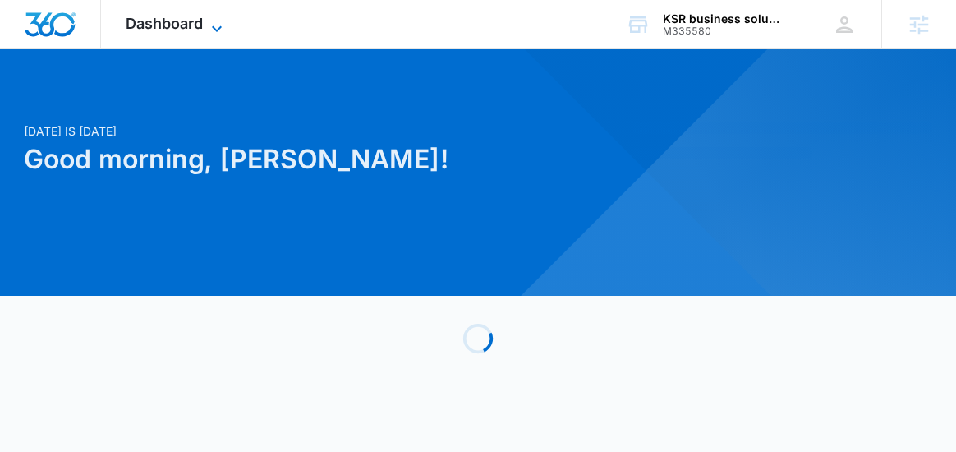
click at [213, 26] on icon at bounding box center [217, 29] width 20 height 20
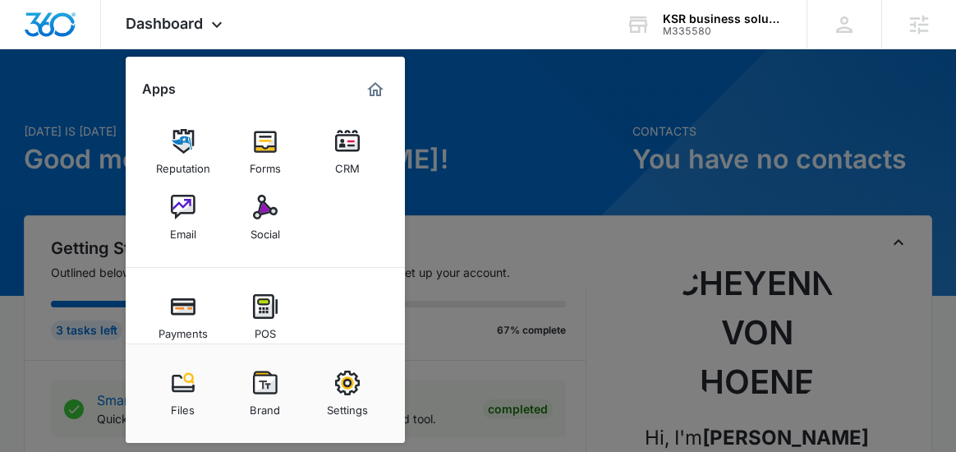
click at [191, 217] on img at bounding box center [183, 207] width 25 height 25
